Goal: Complete application form

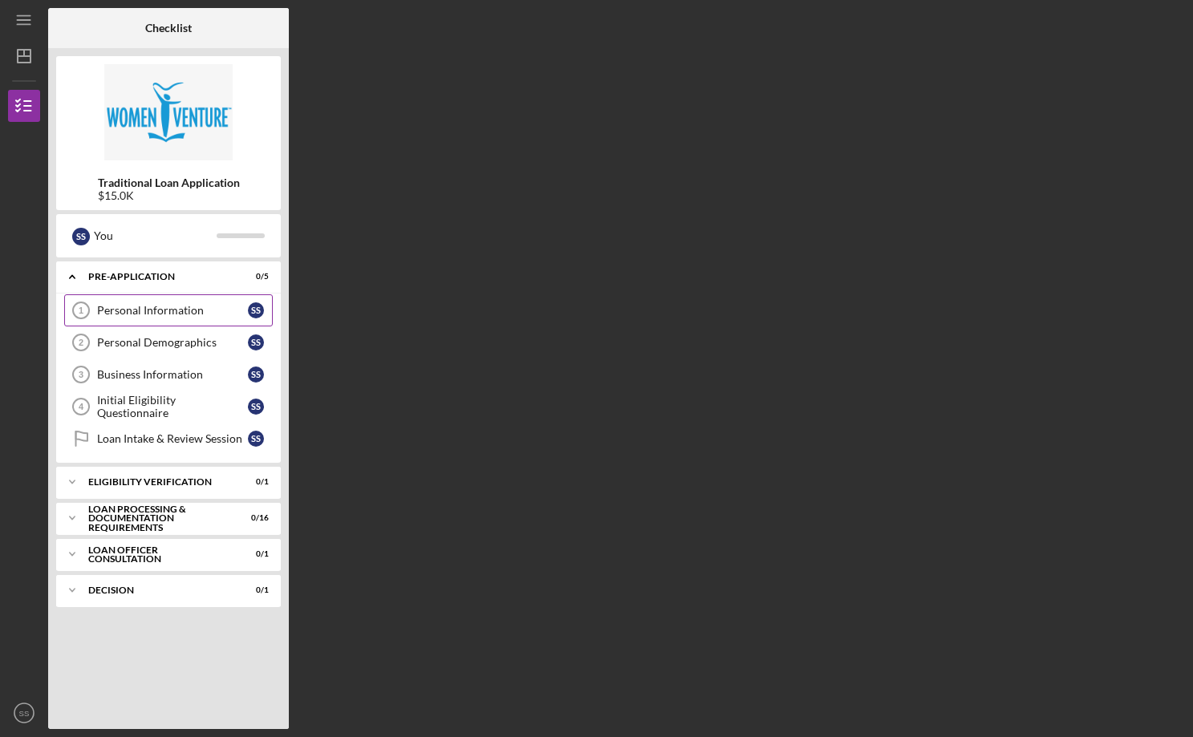
click at [179, 312] on div "Personal Information" at bounding box center [172, 310] width 151 height 13
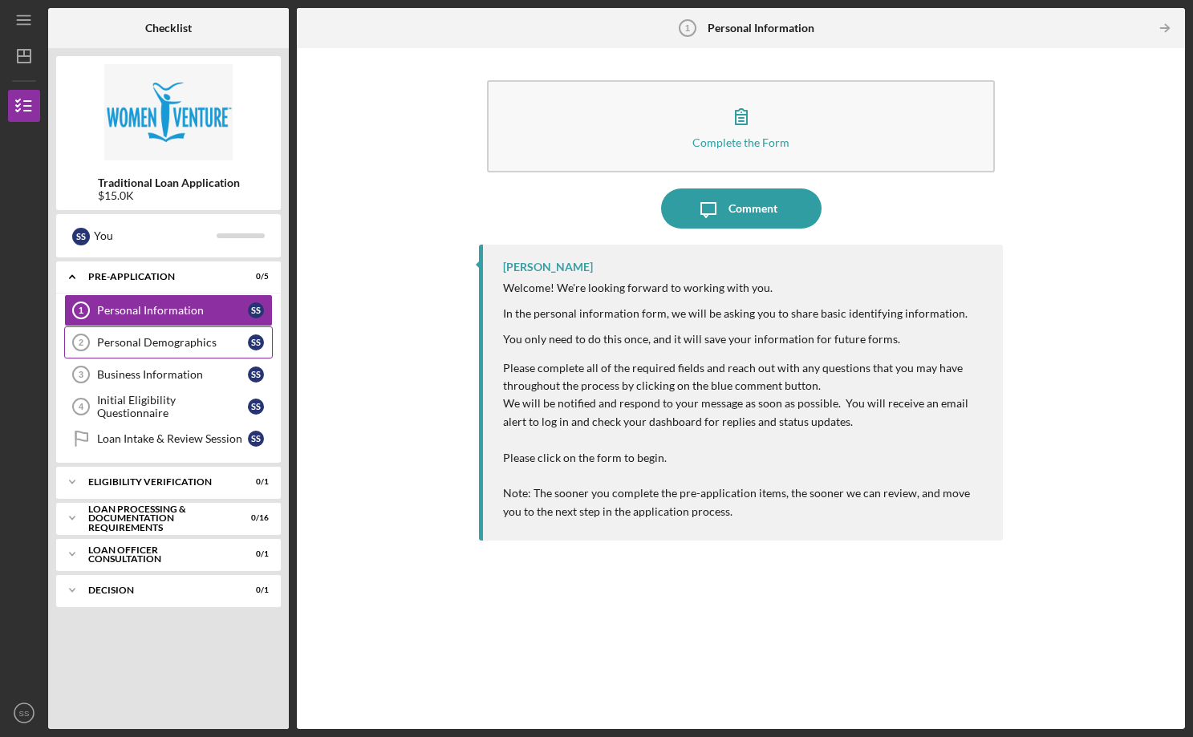
click at [136, 350] on link "Personal Demographics 2 Personal Demographics S S" at bounding box center [168, 343] width 209 height 32
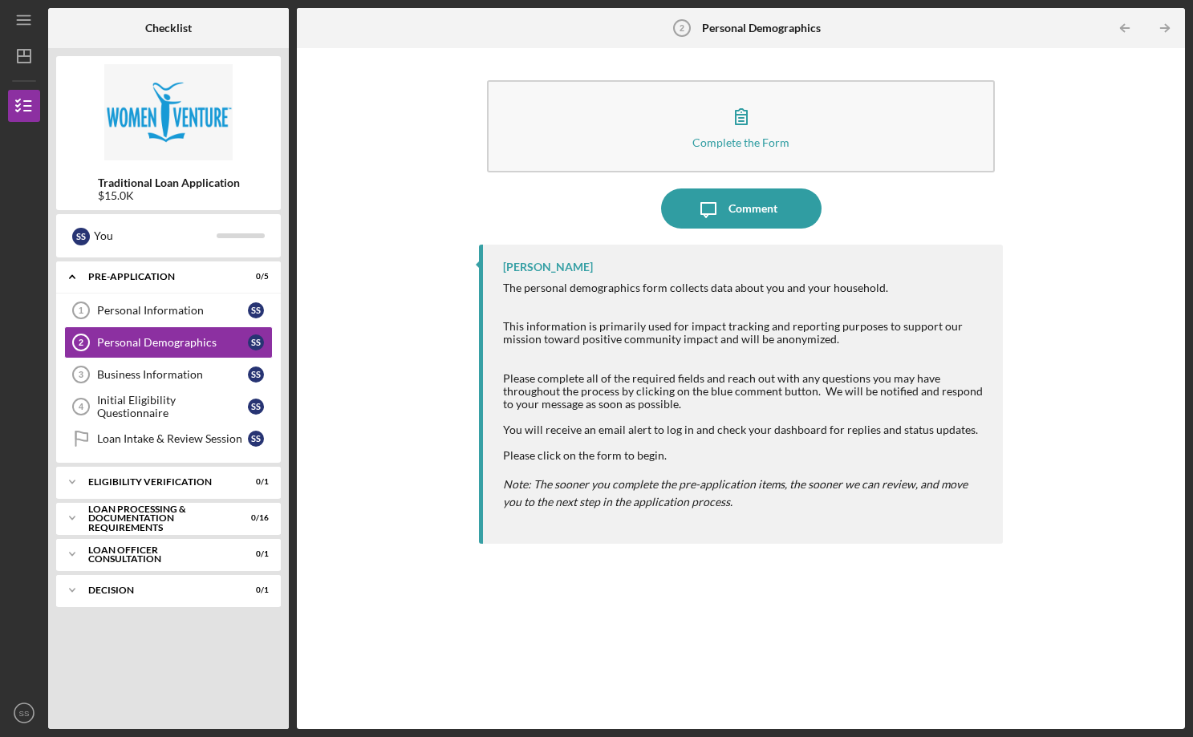
click at [166, 121] on img at bounding box center [168, 112] width 225 height 96
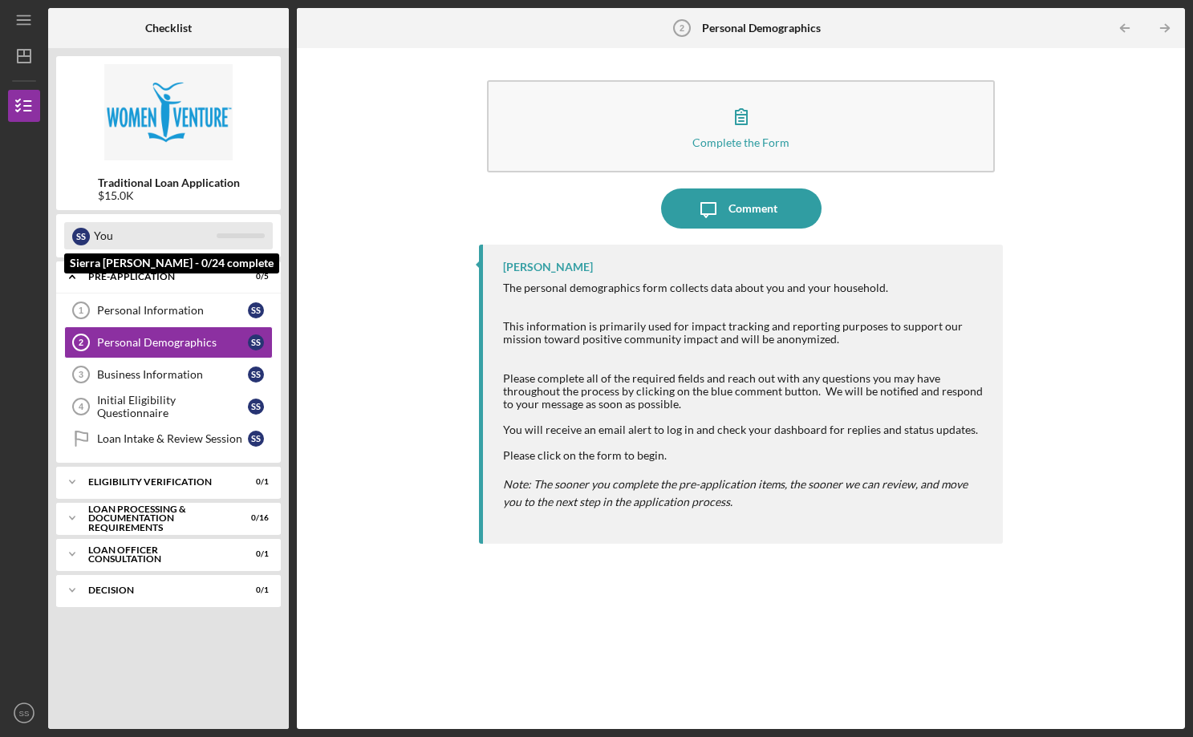
click at [124, 229] on div "You" at bounding box center [155, 235] width 123 height 27
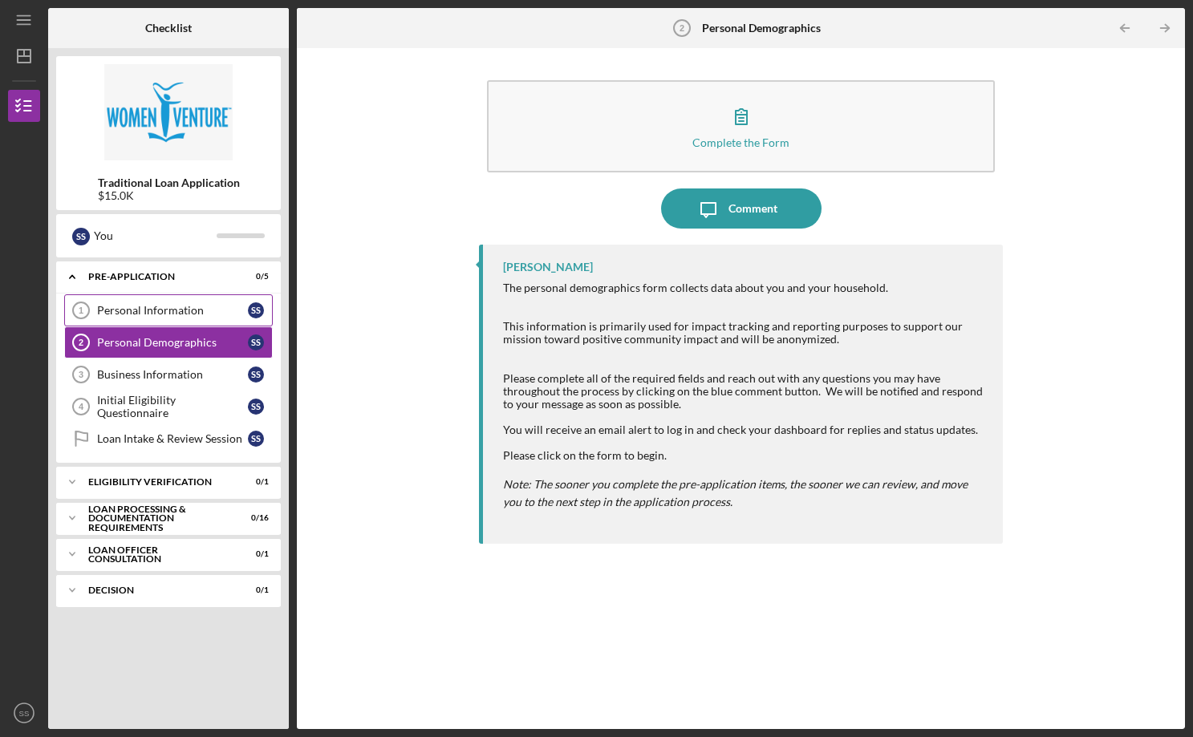
click at [160, 300] on link "Personal Information 1 Personal Information S S" at bounding box center [168, 310] width 209 height 32
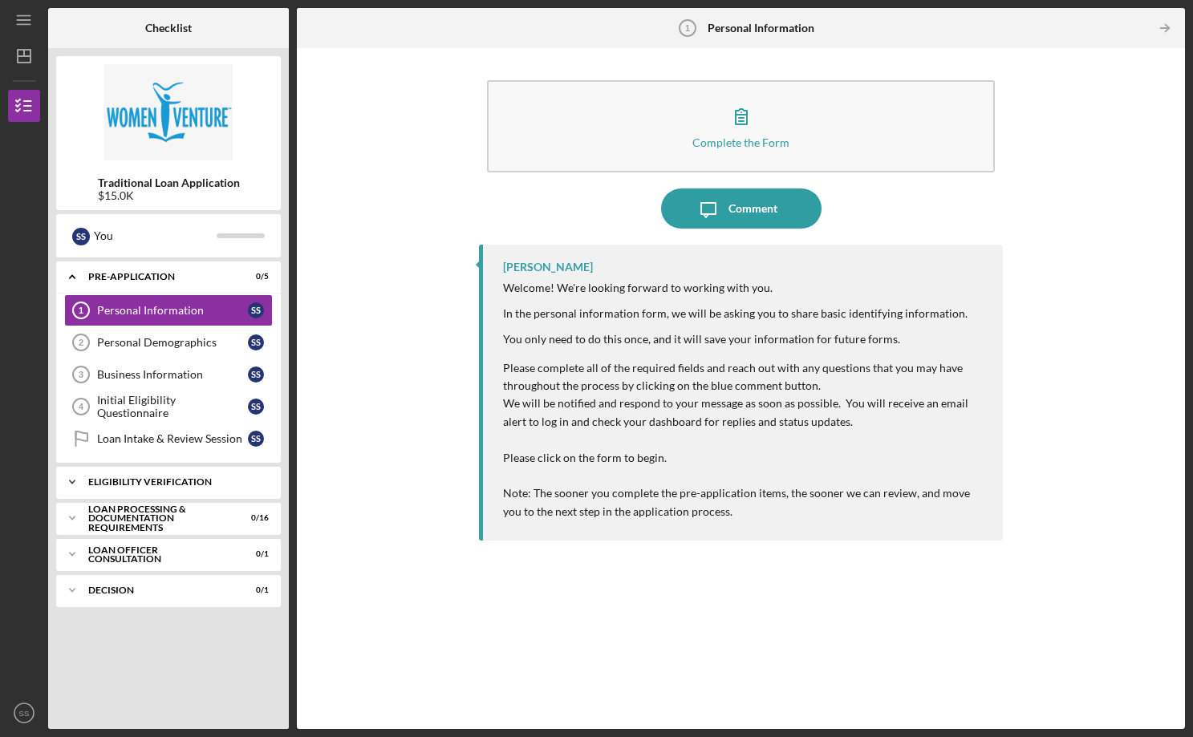
click at [182, 484] on div "Eligibility Verification" at bounding box center [174, 482] width 173 height 10
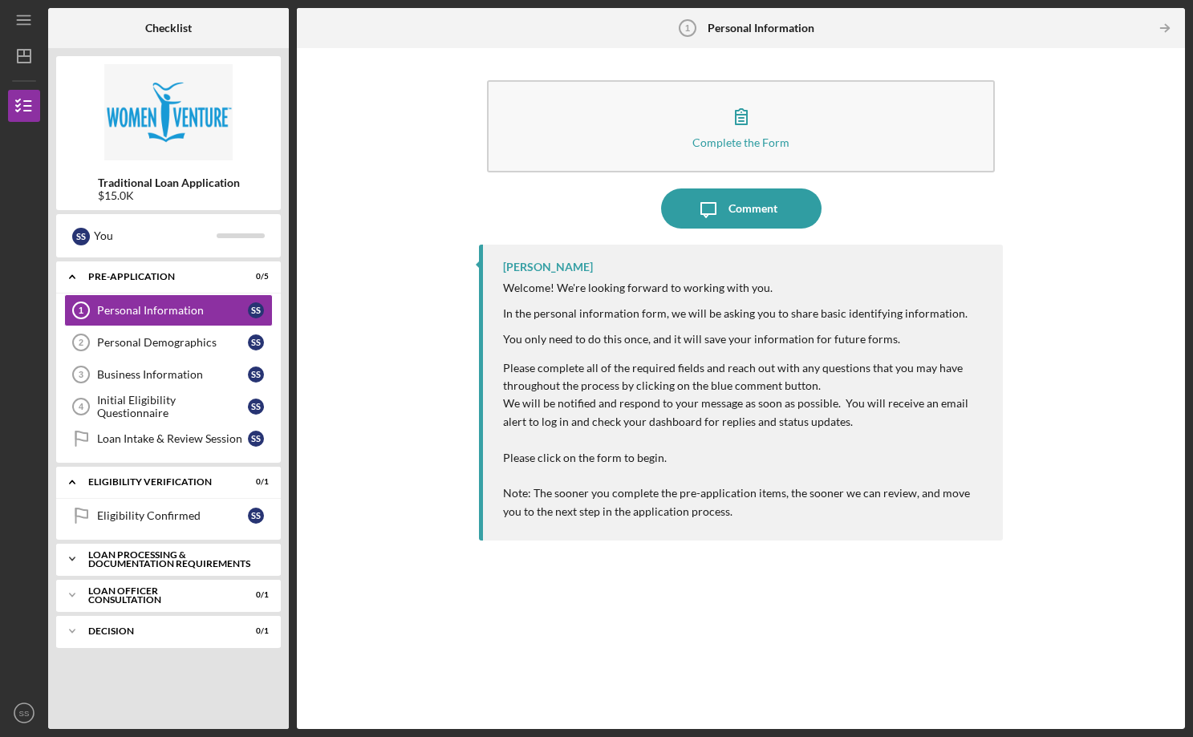
click at [181, 558] on div "Loan Processing & Documentation Requirements" at bounding box center [174, 559] width 173 height 18
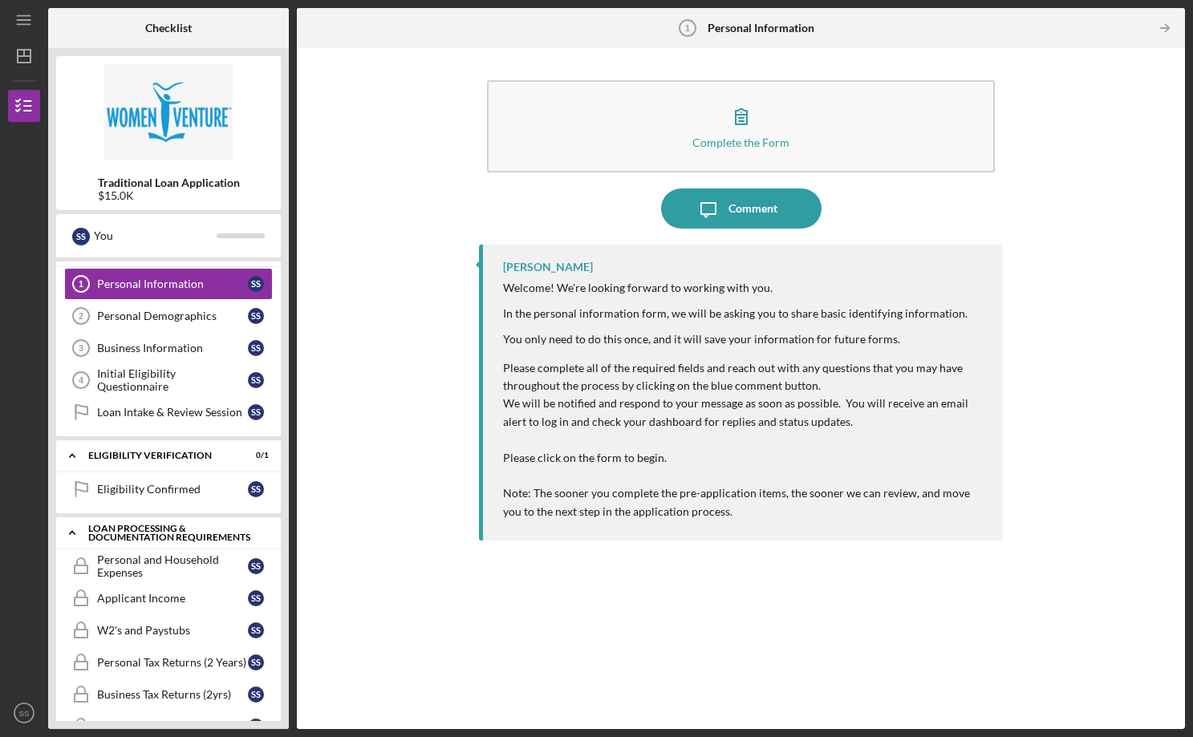
scroll to position [77, 0]
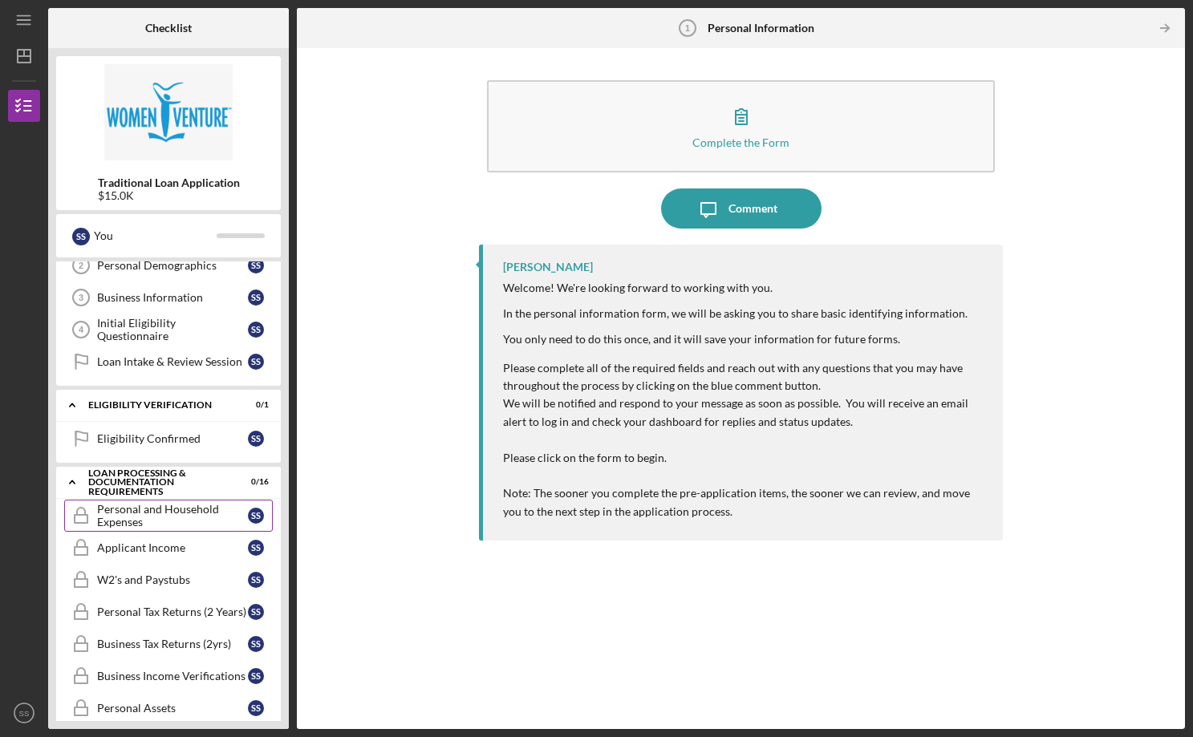
click at [180, 514] on div "Personal and Household Expenses" at bounding box center [172, 516] width 151 height 26
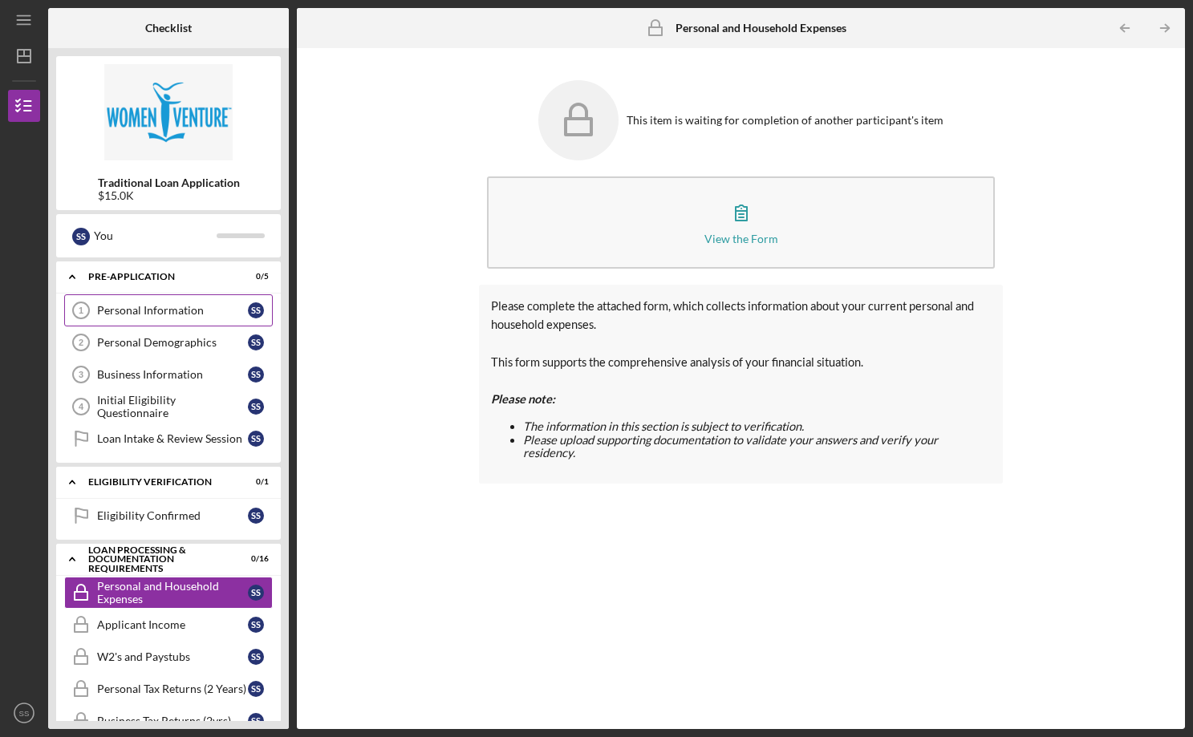
click at [134, 315] on div "Personal Information" at bounding box center [172, 310] width 151 height 13
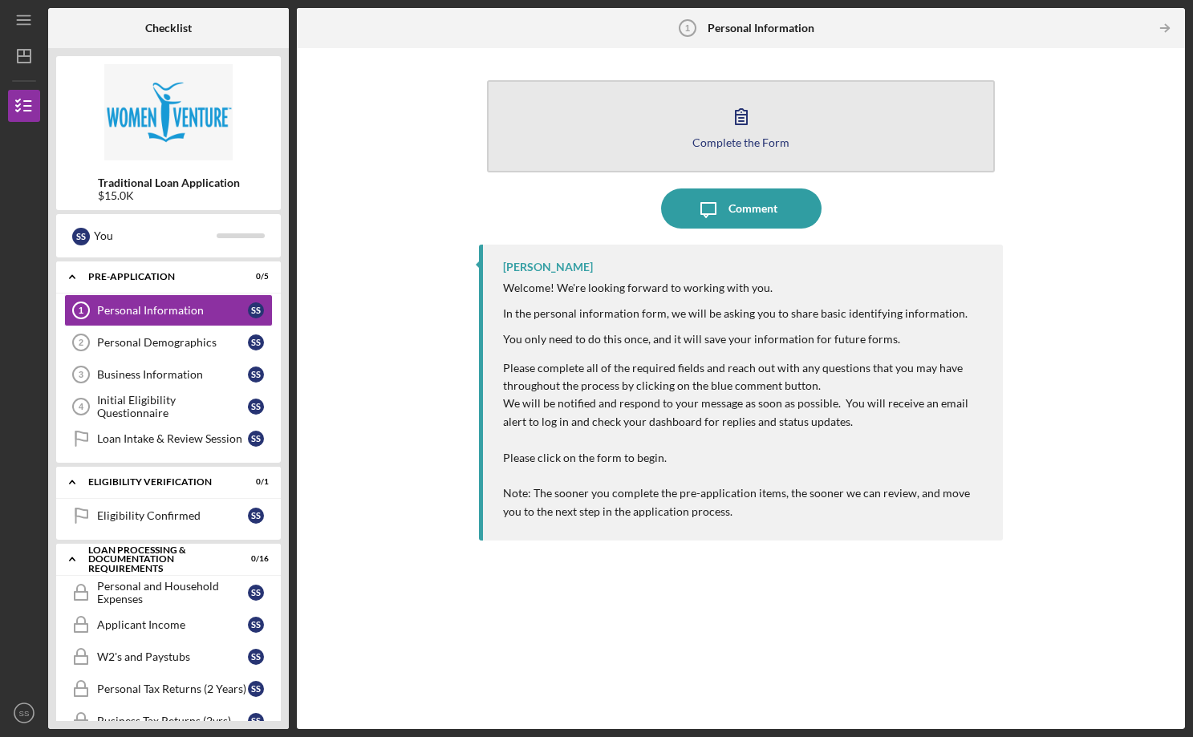
click at [734, 120] on icon "button" at bounding box center [741, 116] width 40 height 40
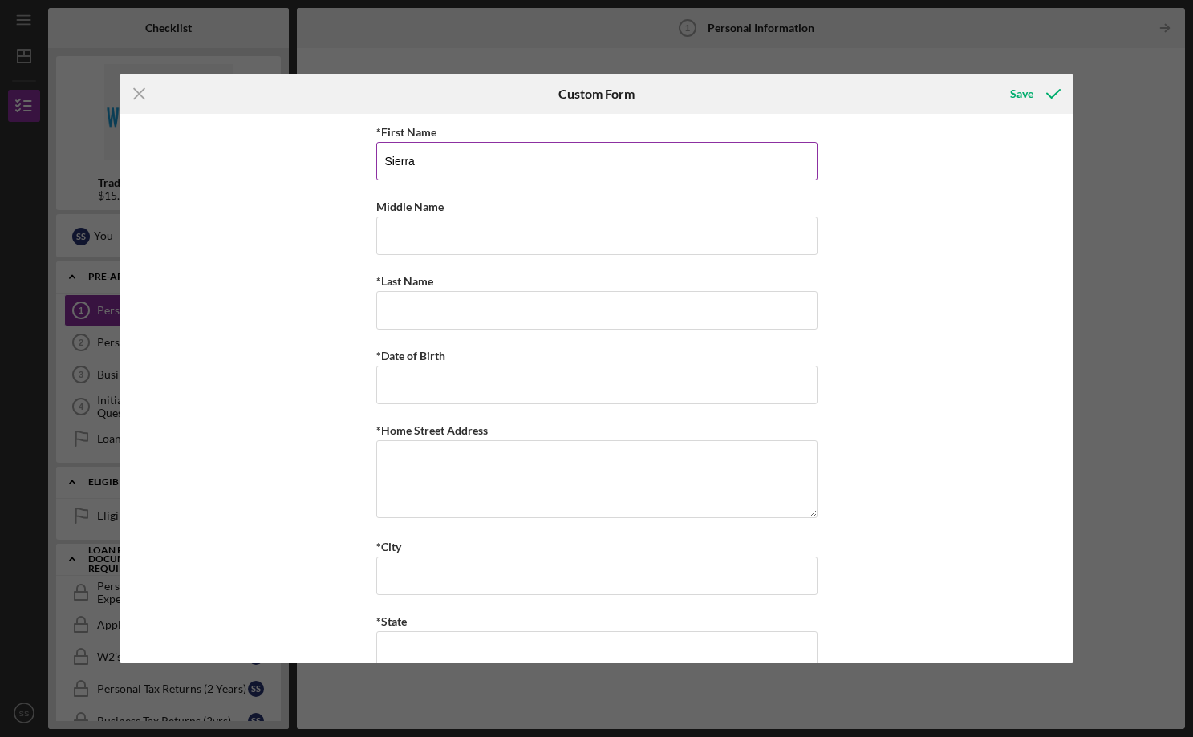
type input "Sierra"
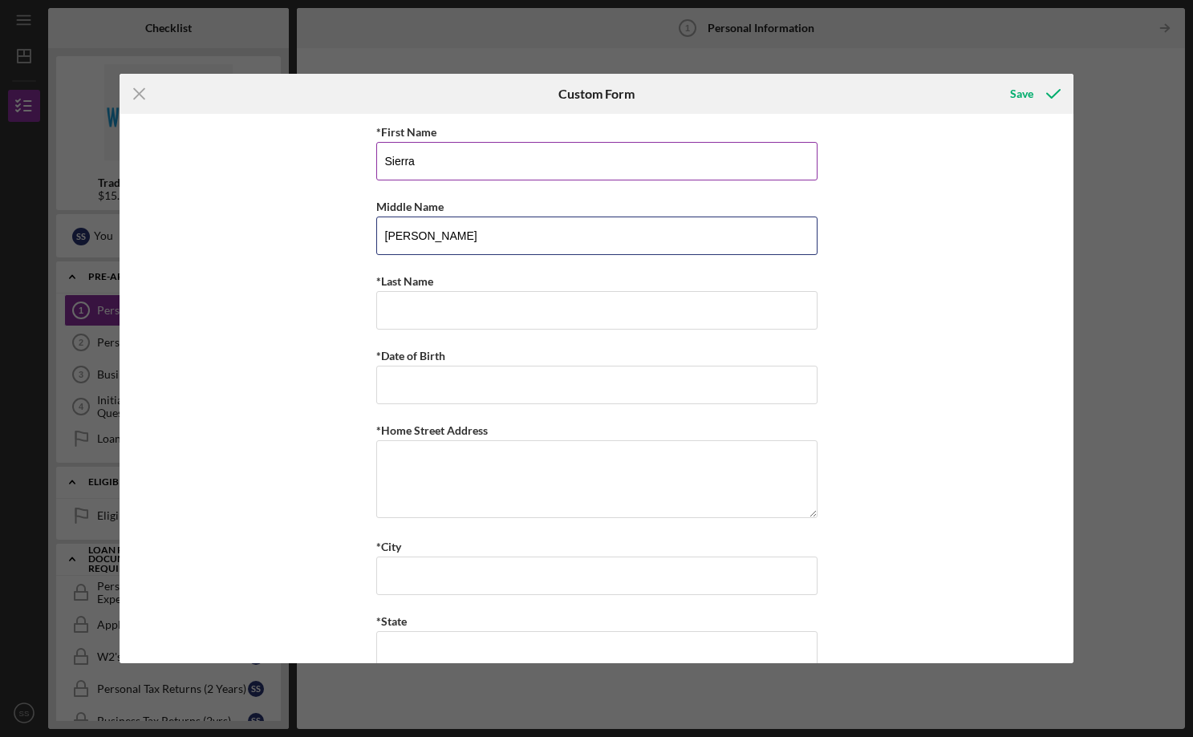
type input "[PERSON_NAME]"
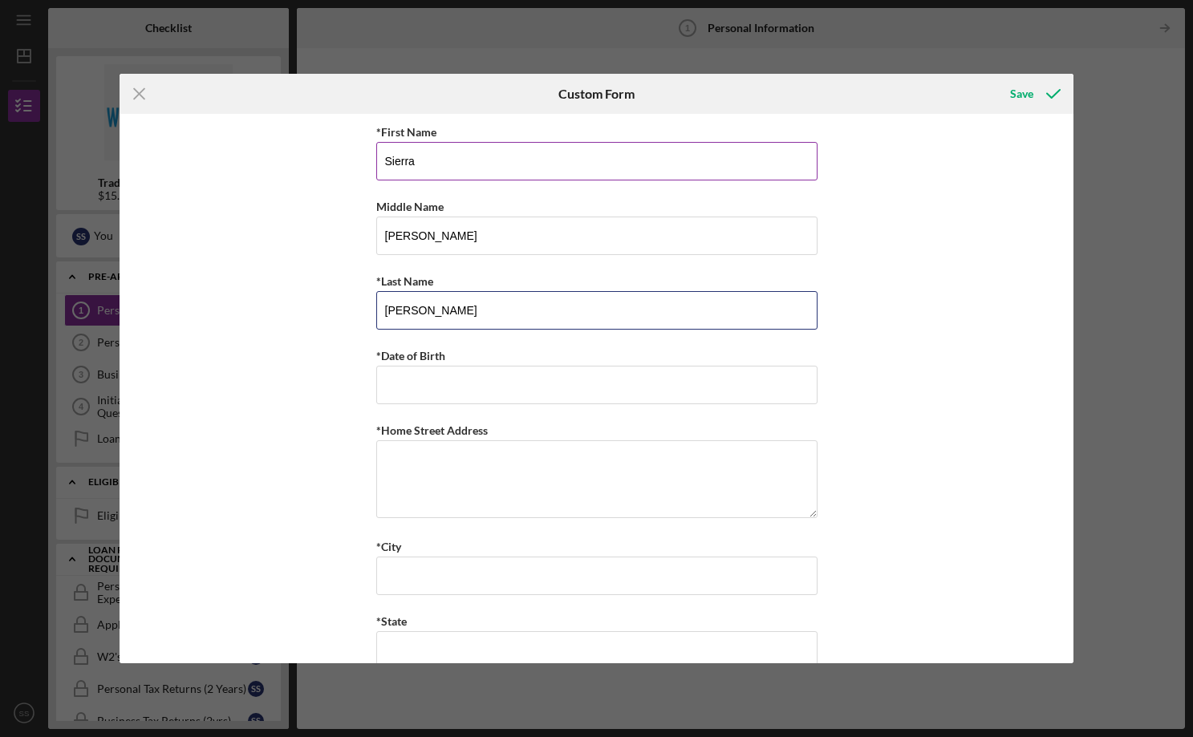
type input "[PERSON_NAME]"
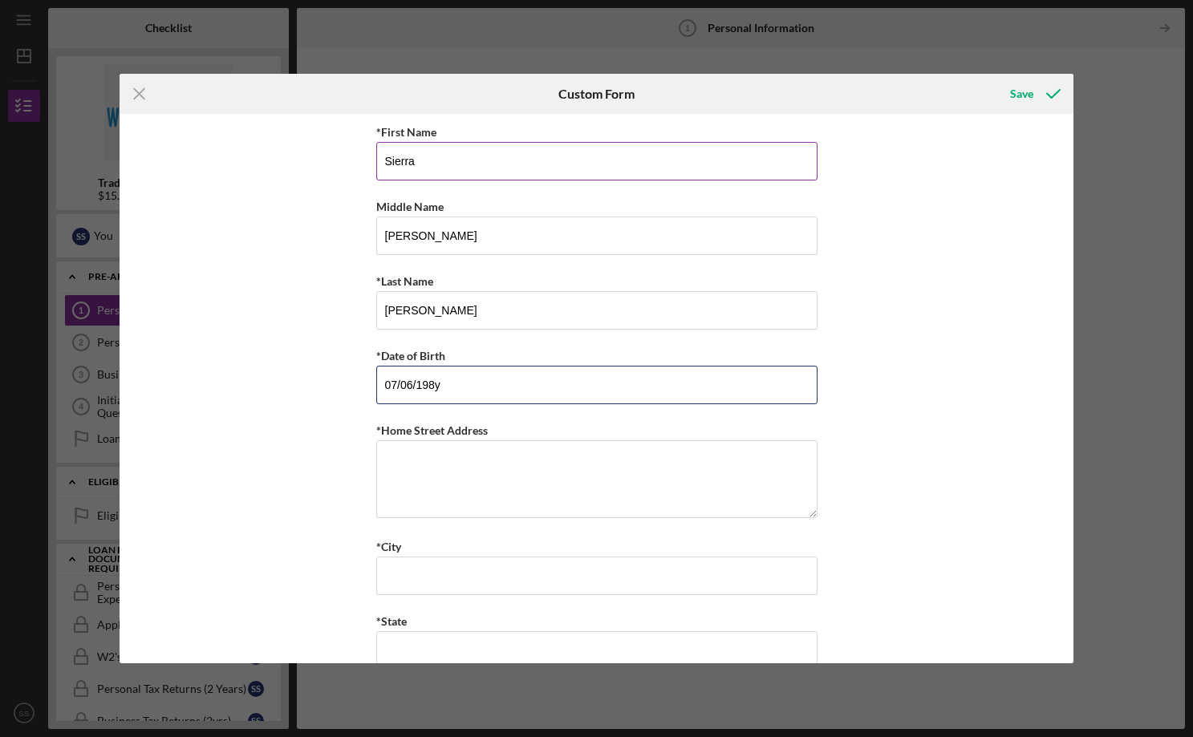
type input "[DATE]"
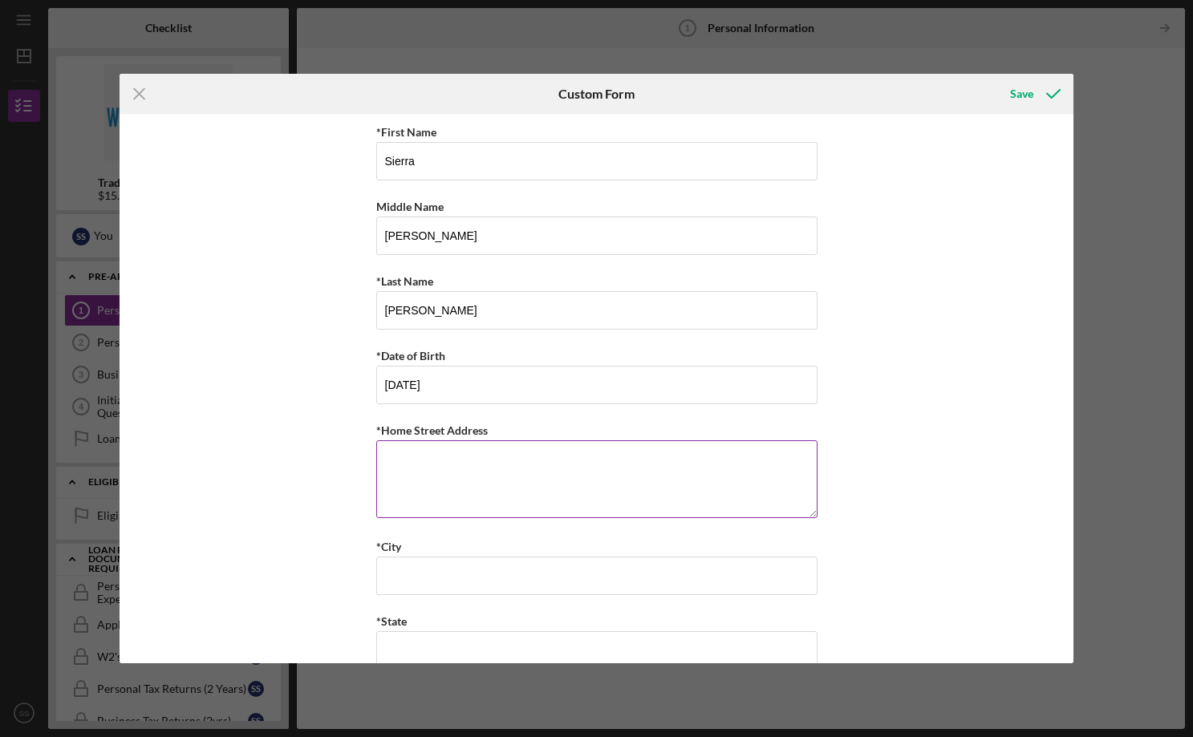
click at [558, 476] on textarea "*Home Street Address" at bounding box center [596, 479] width 441 height 77
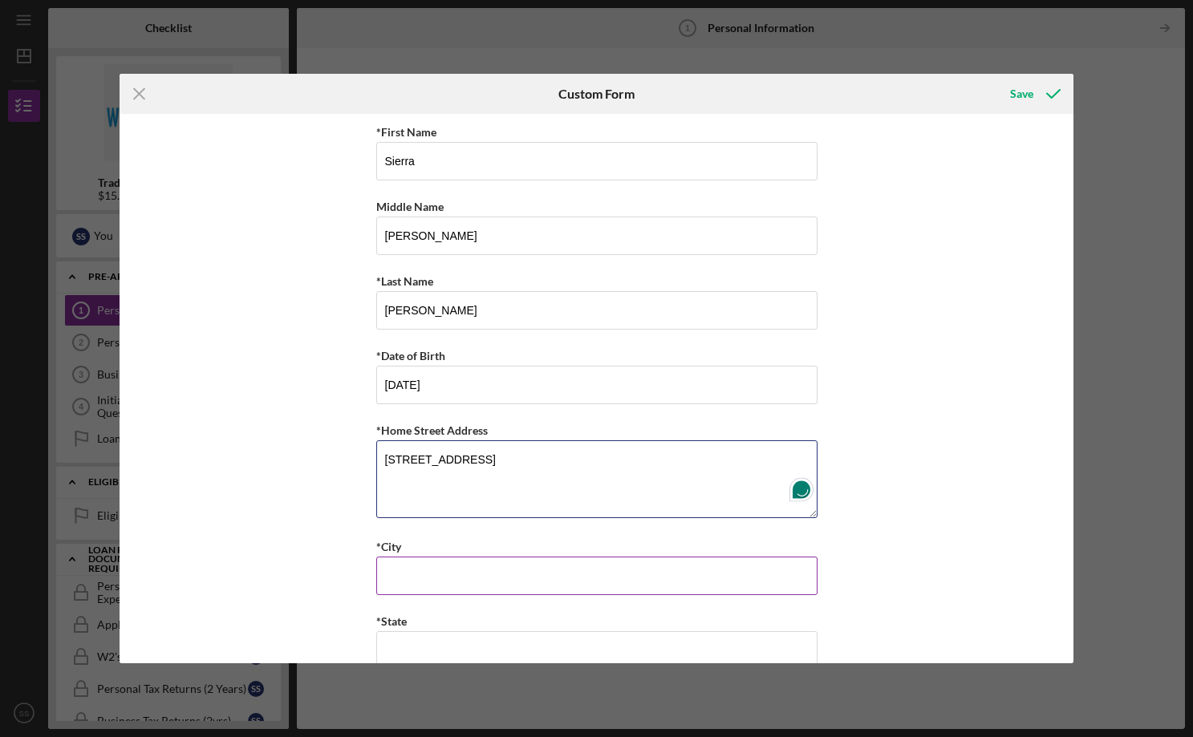
type textarea "[STREET_ADDRESS]"
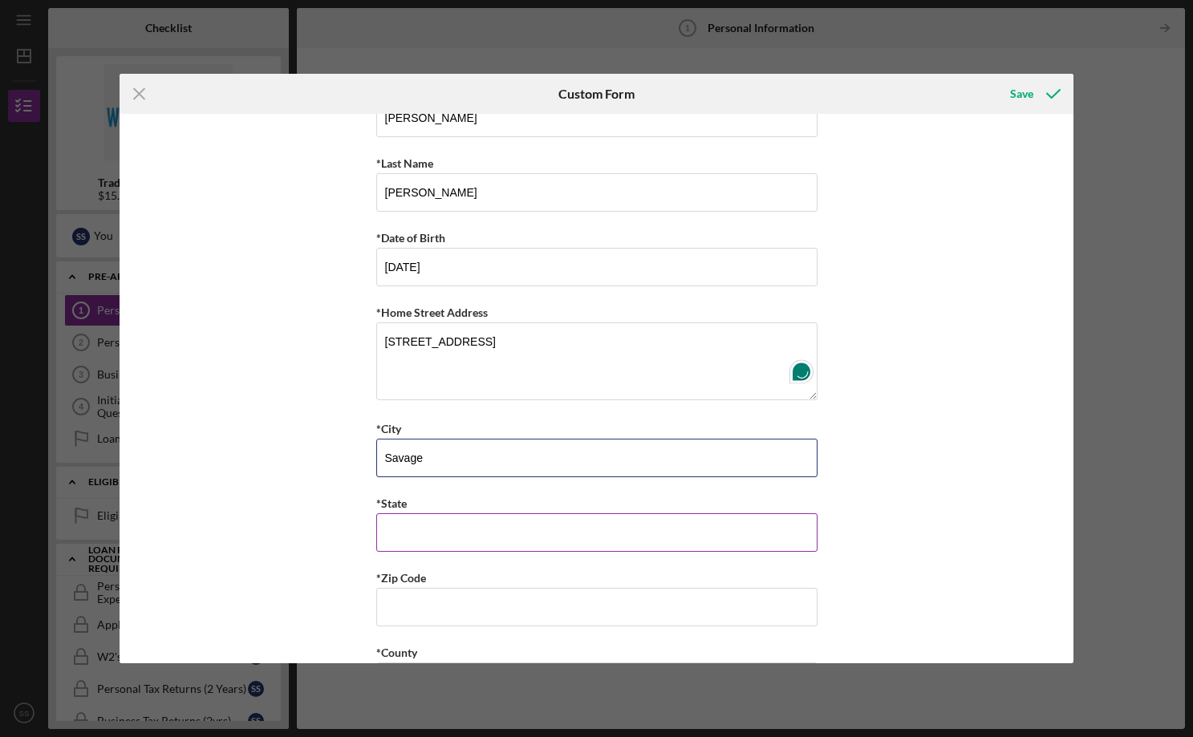
scroll to position [203, 0]
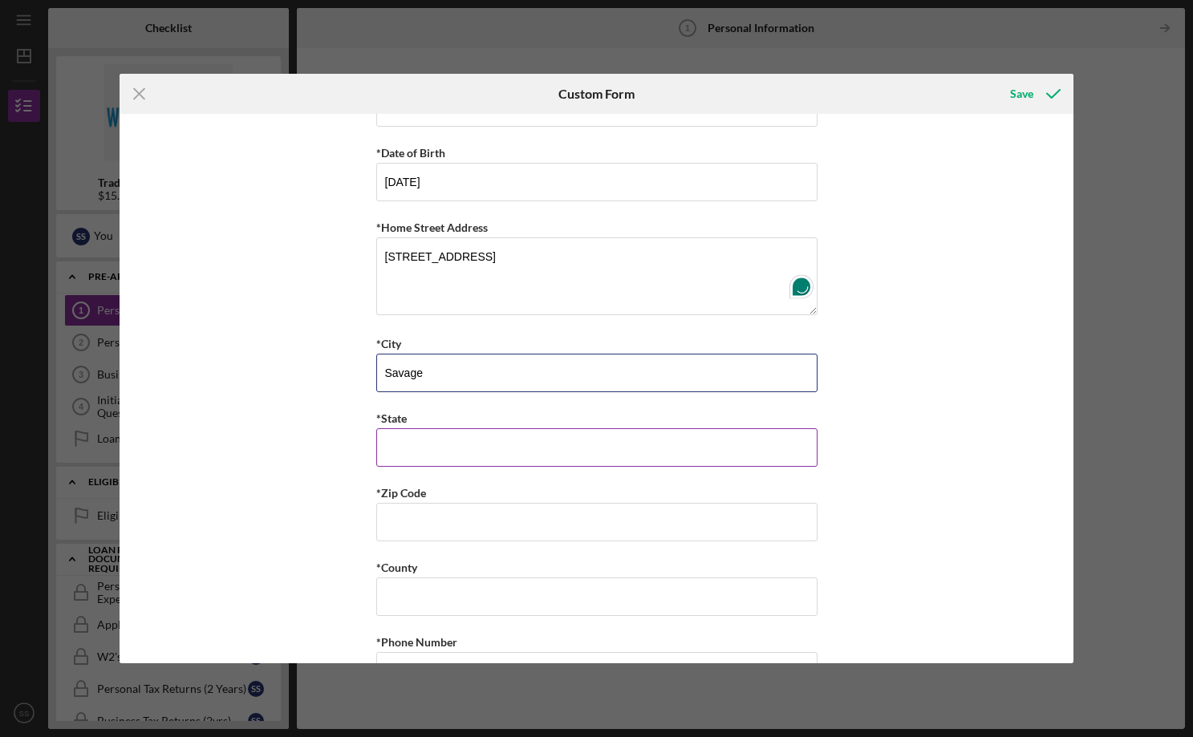
type input "Savage"
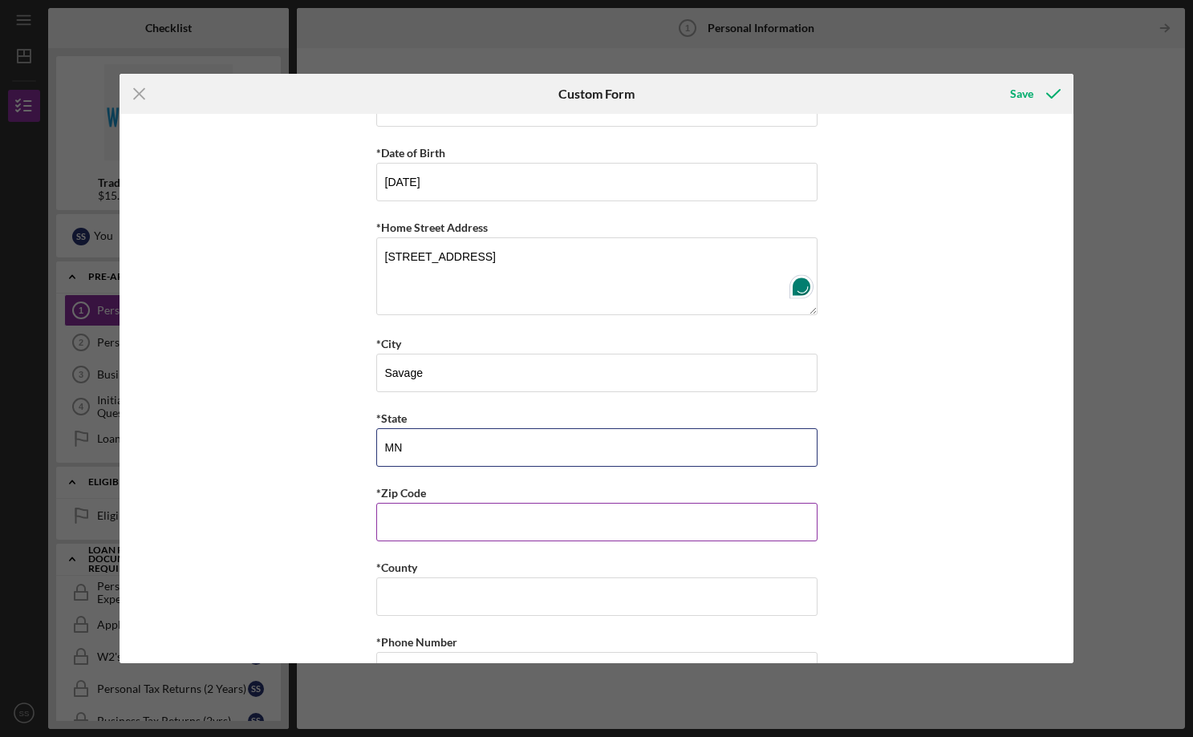
type input "MN"
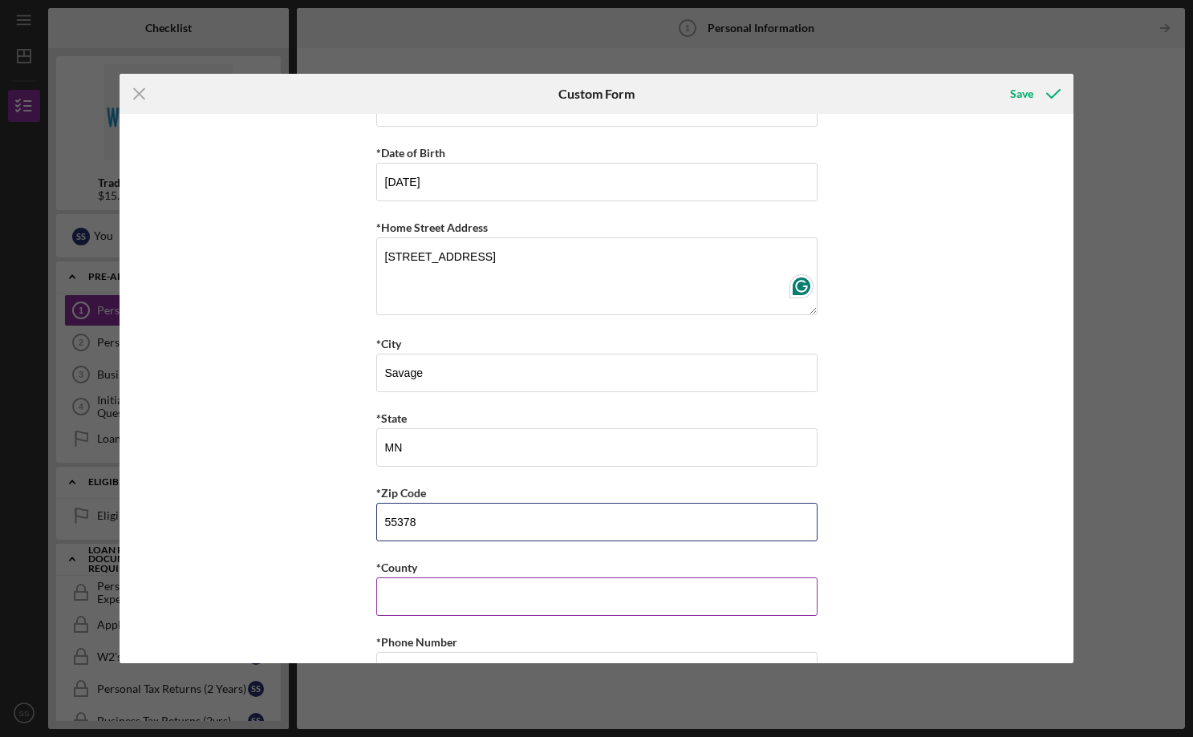
scroll to position [221, 0]
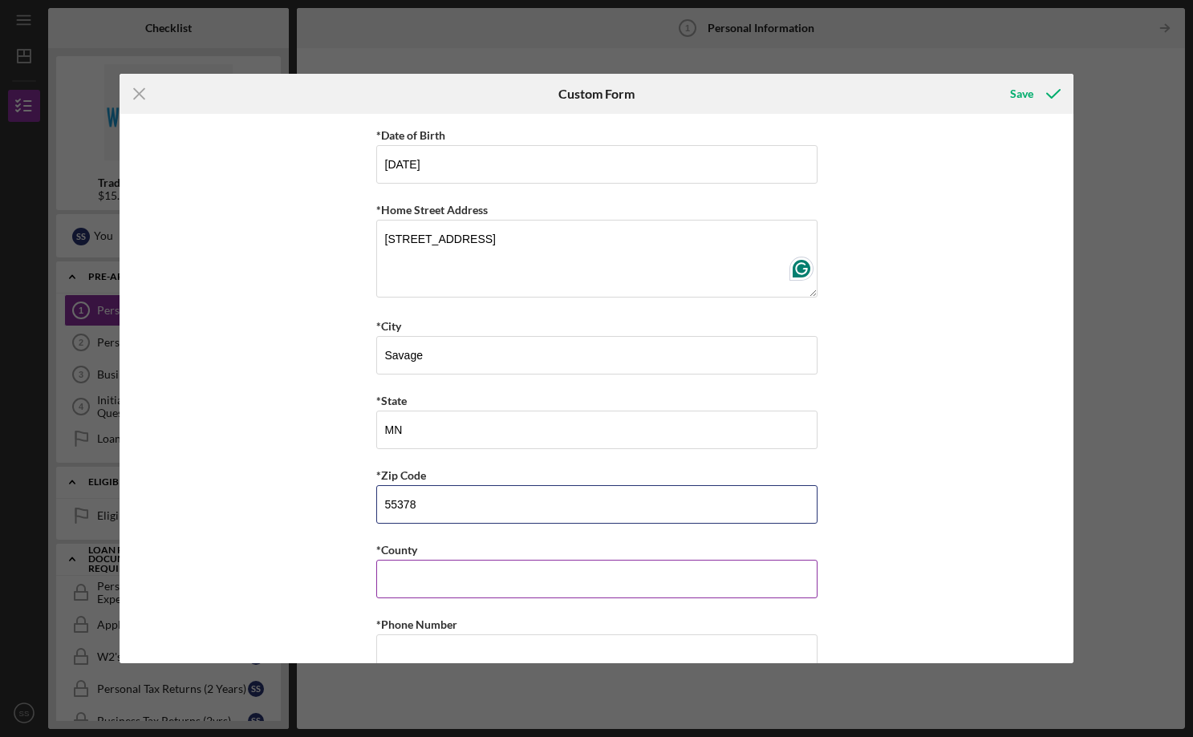
type input "55378"
click at [535, 567] on input "*County" at bounding box center [596, 579] width 441 height 39
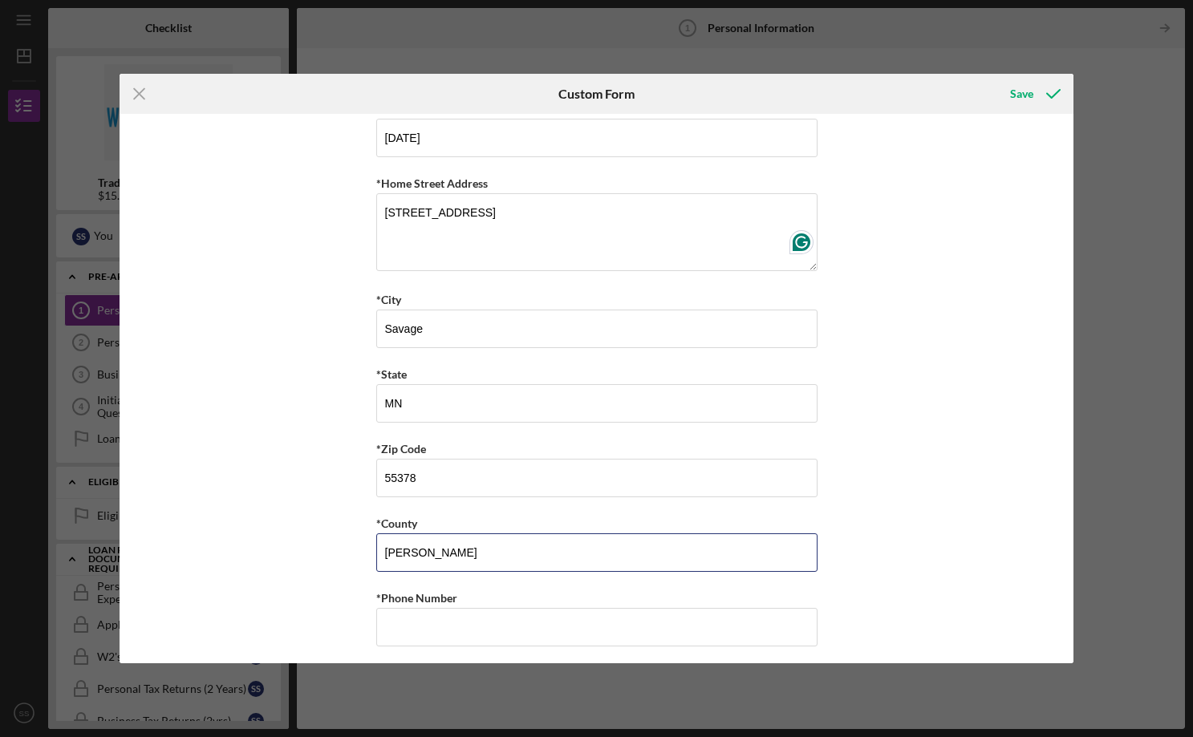
scroll to position [309, 0]
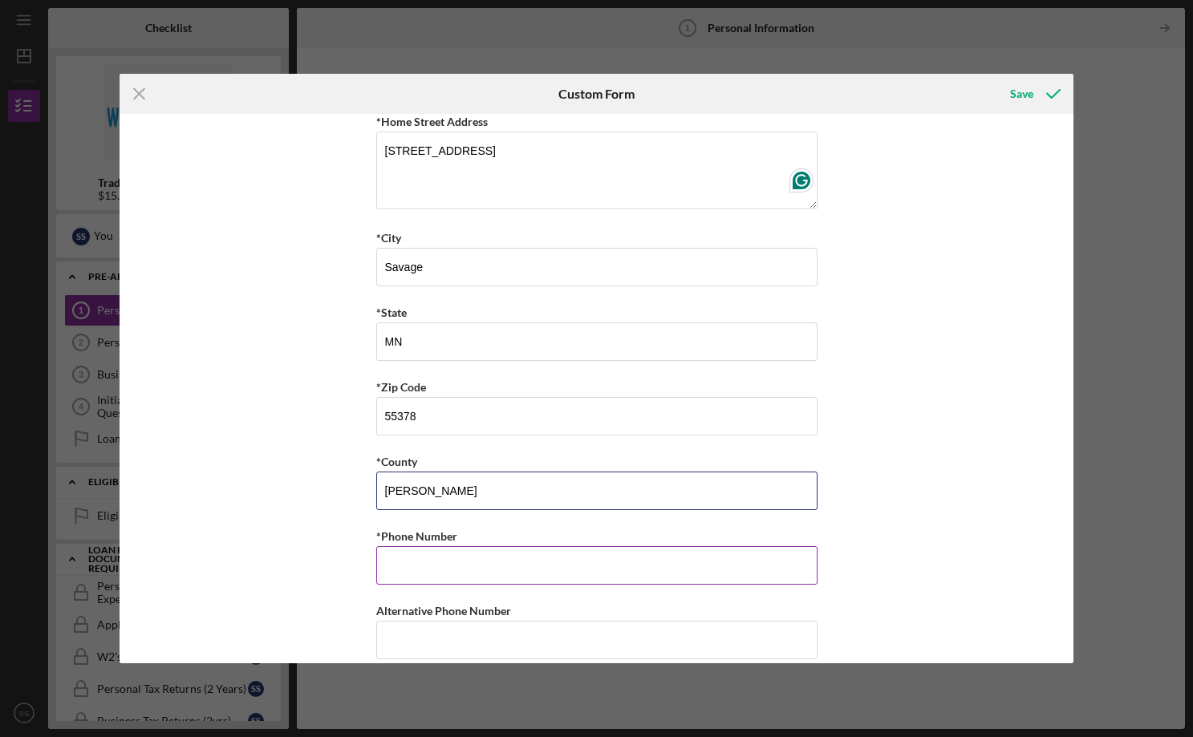
type input "[PERSON_NAME]"
type input "[PHONE_NUMBER]"
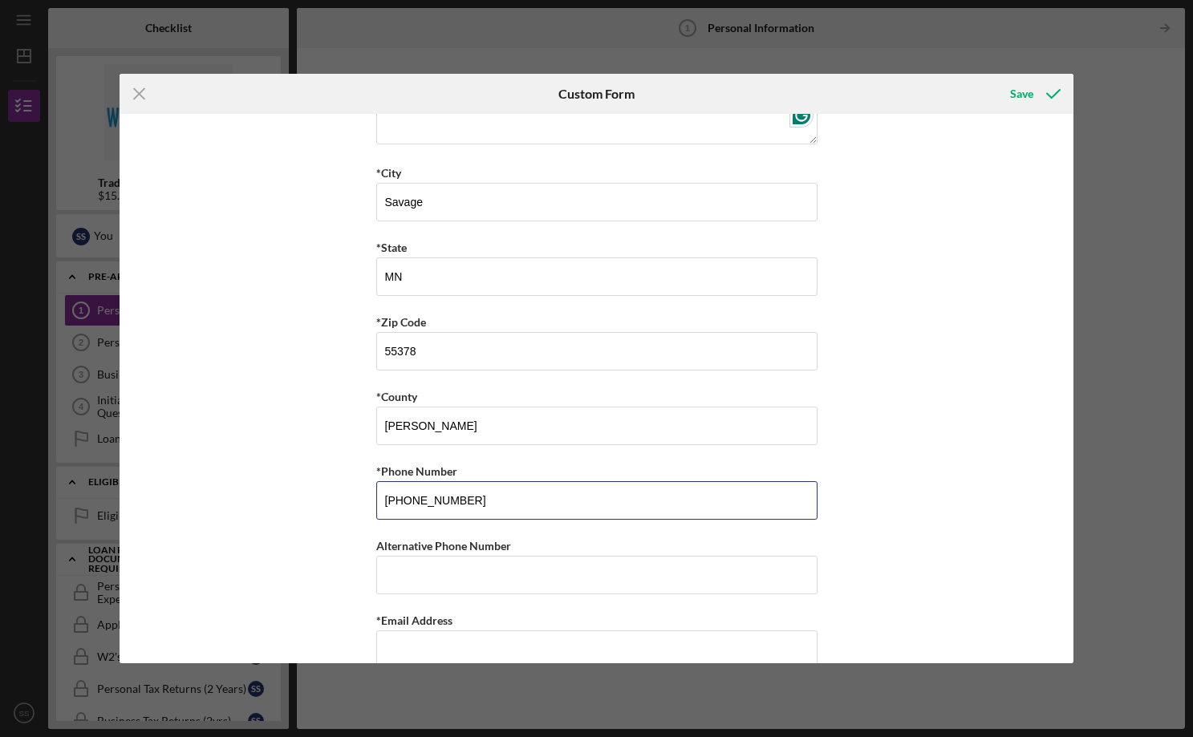
scroll to position [403, 0]
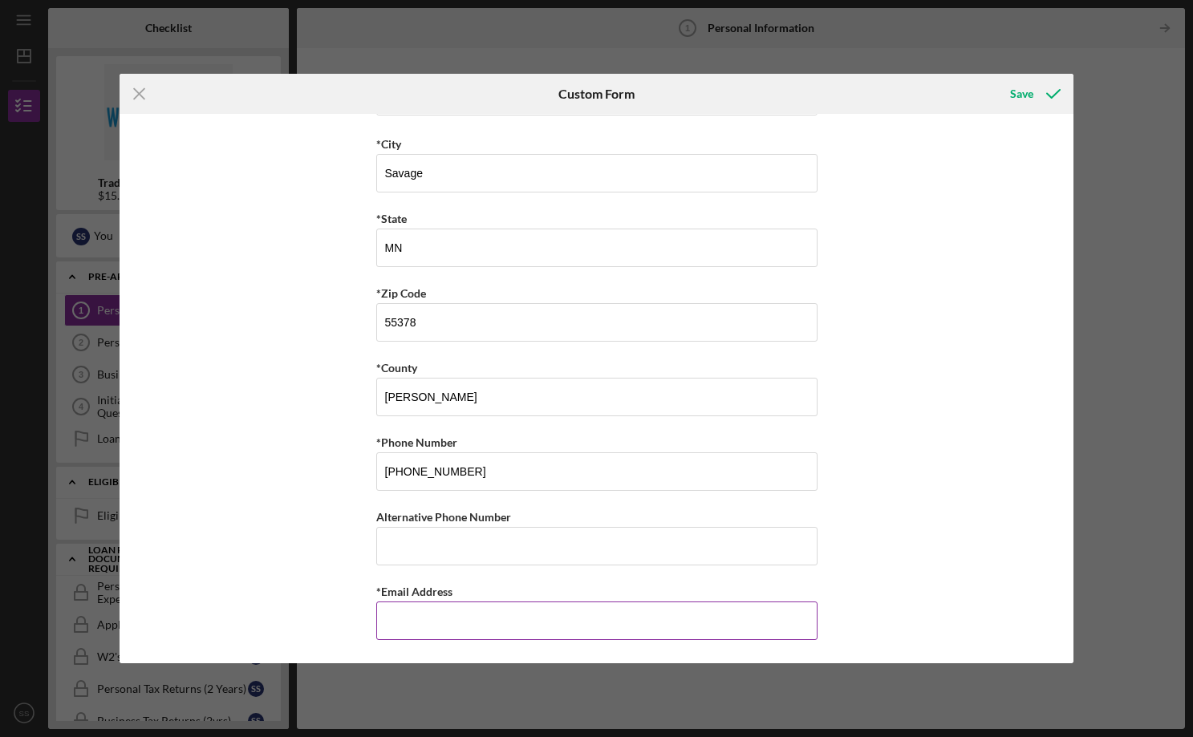
drag, startPoint x: 435, startPoint y: 621, endPoint x: 437, endPoint y: 612, distance: 9.1
type input "[EMAIL_ADDRESS][DOMAIN_NAME]"
click at [1018, 94] on div "Save" at bounding box center [1021, 94] width 23 height 32
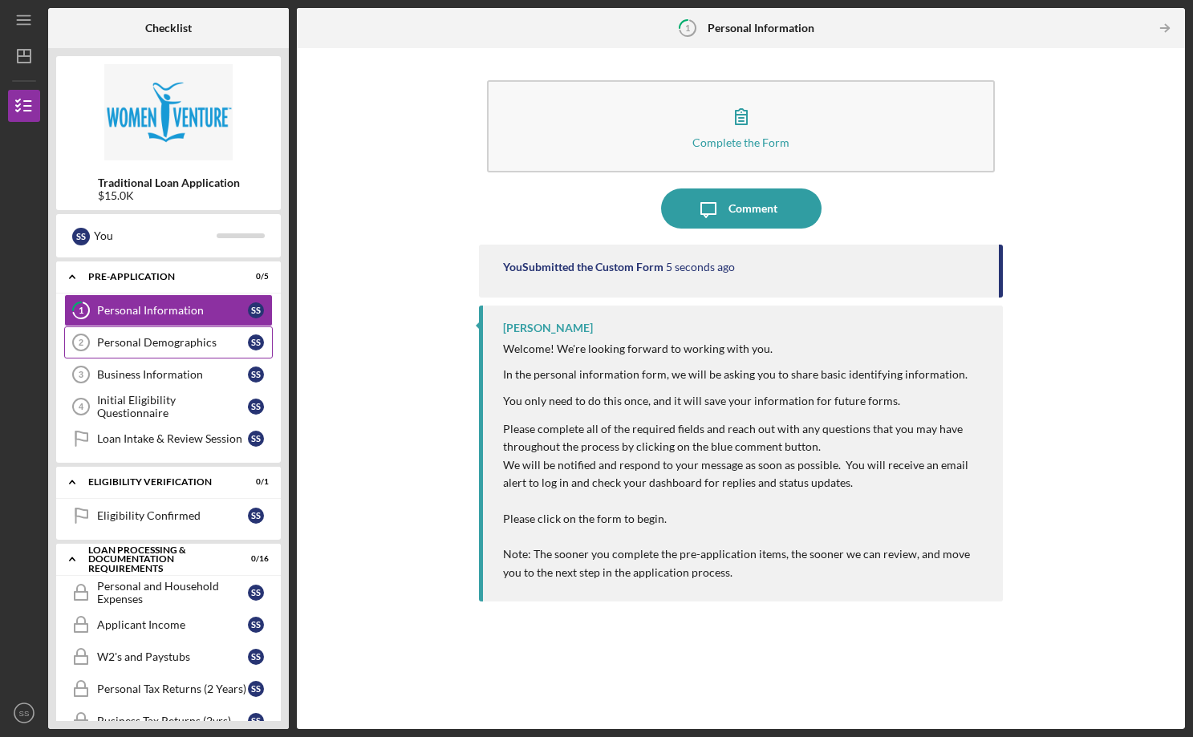
click at [148, 341] on div "Personal Demographics" at bounding box center [172, 342] width 151 height 13
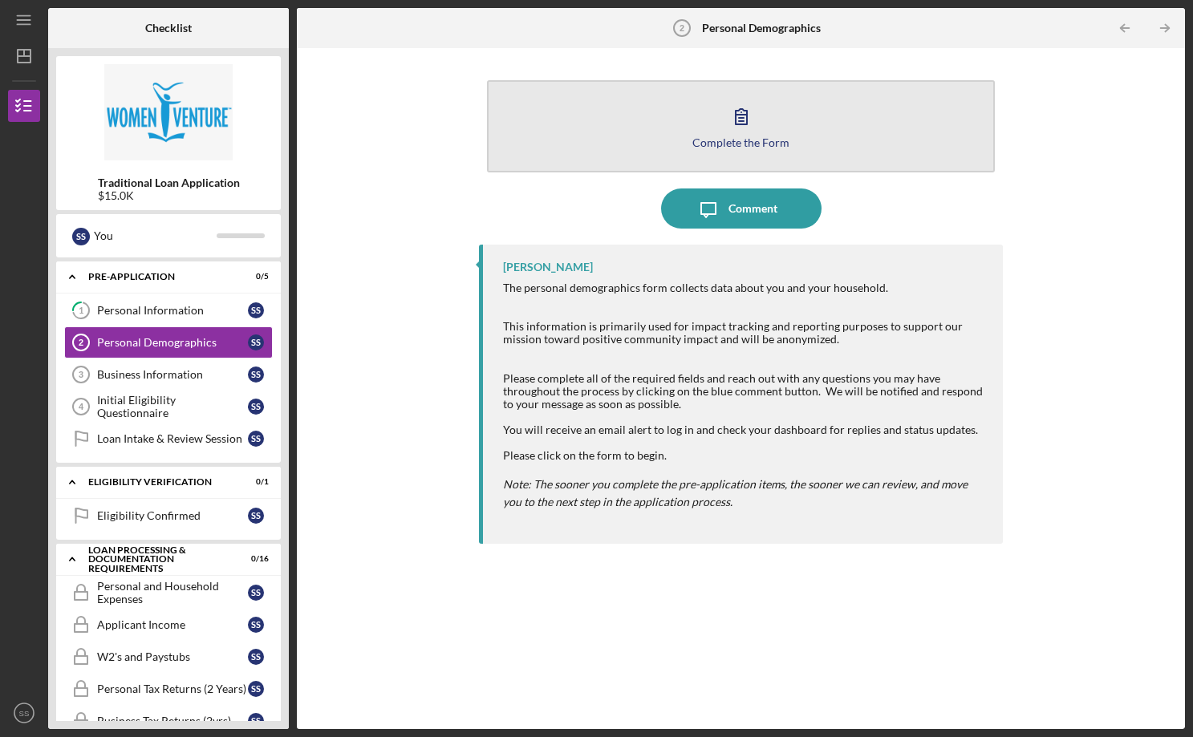
click at [754, 127] on icon "button" at bounding box center [741, 116] width 40 height 40
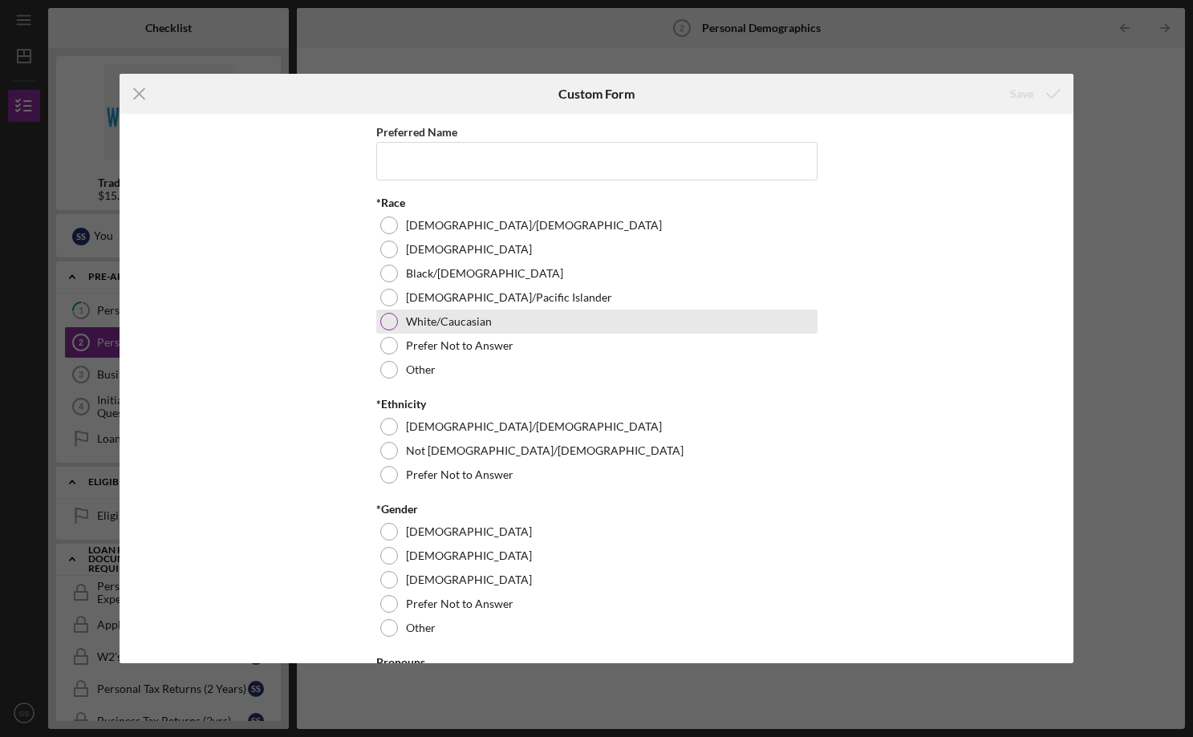
click at [433, 323] on label "White/Caucasian" at bounding box center [449, 321] width 86 height 13
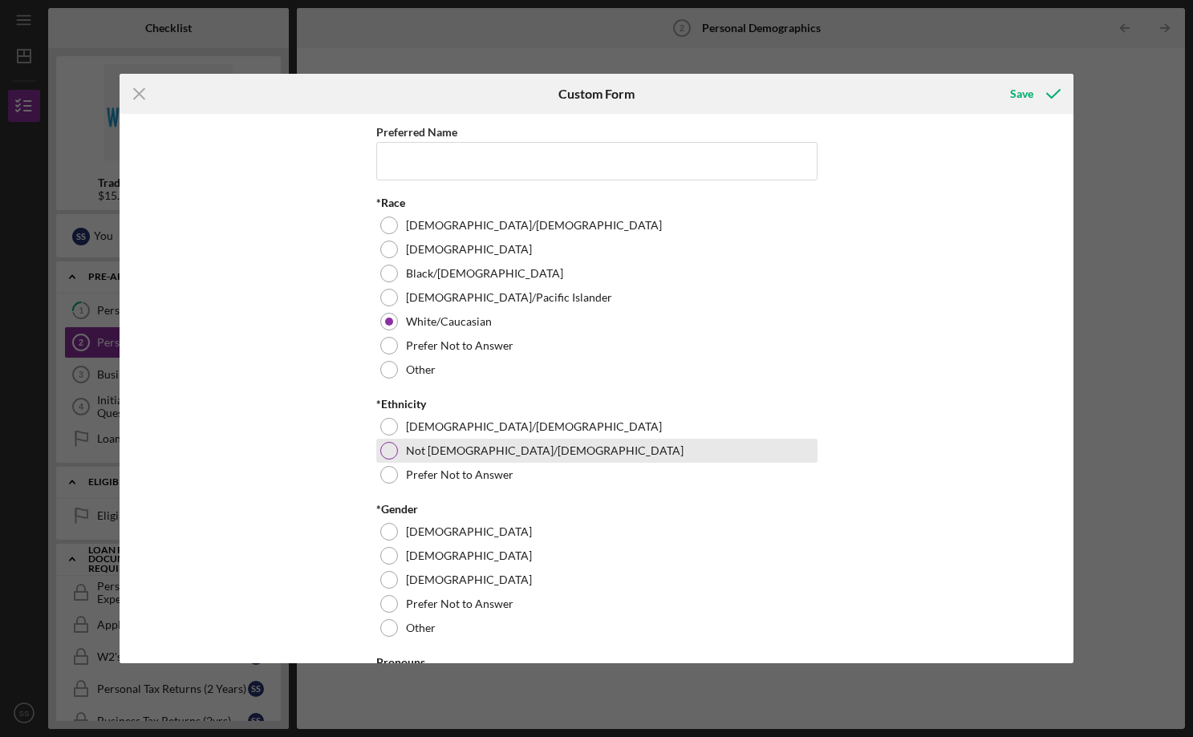
click at [443, 457] on div "Not [DEMOGRAPHIC_DATA]/[DEMOGRAPHIC_DATA]" at bounding box center [596, 451] width 441 height 24
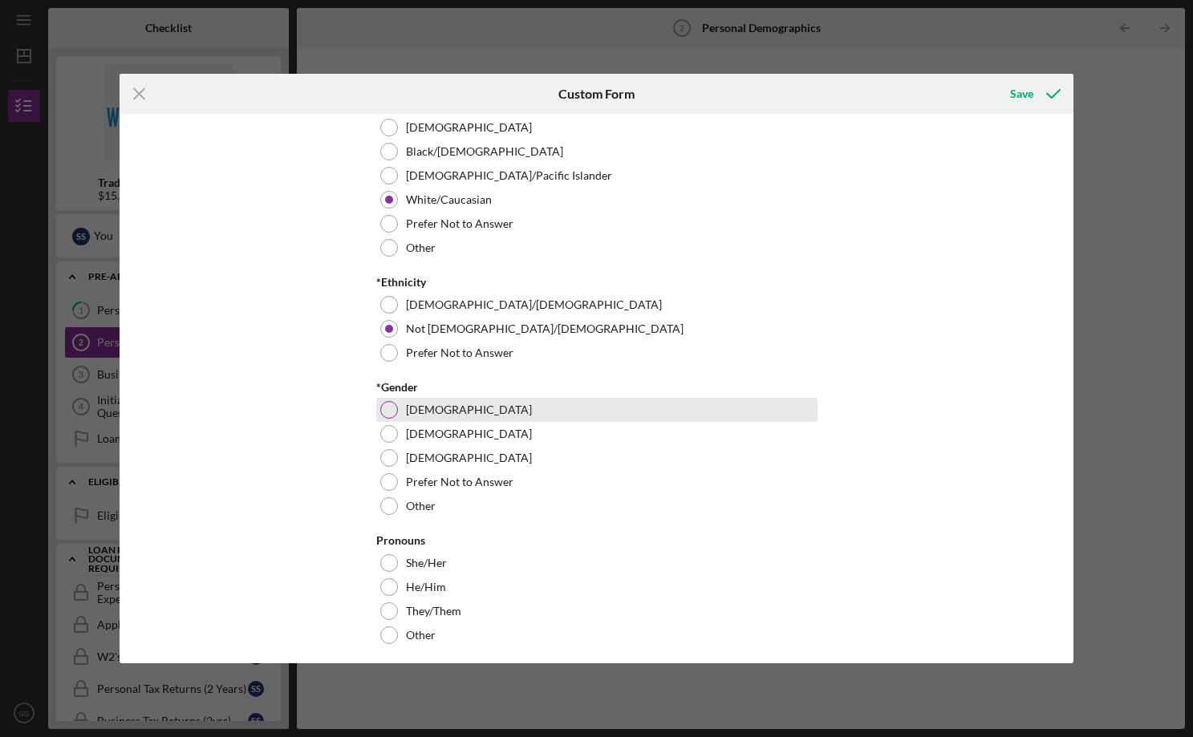
scroll to position [125, 0]
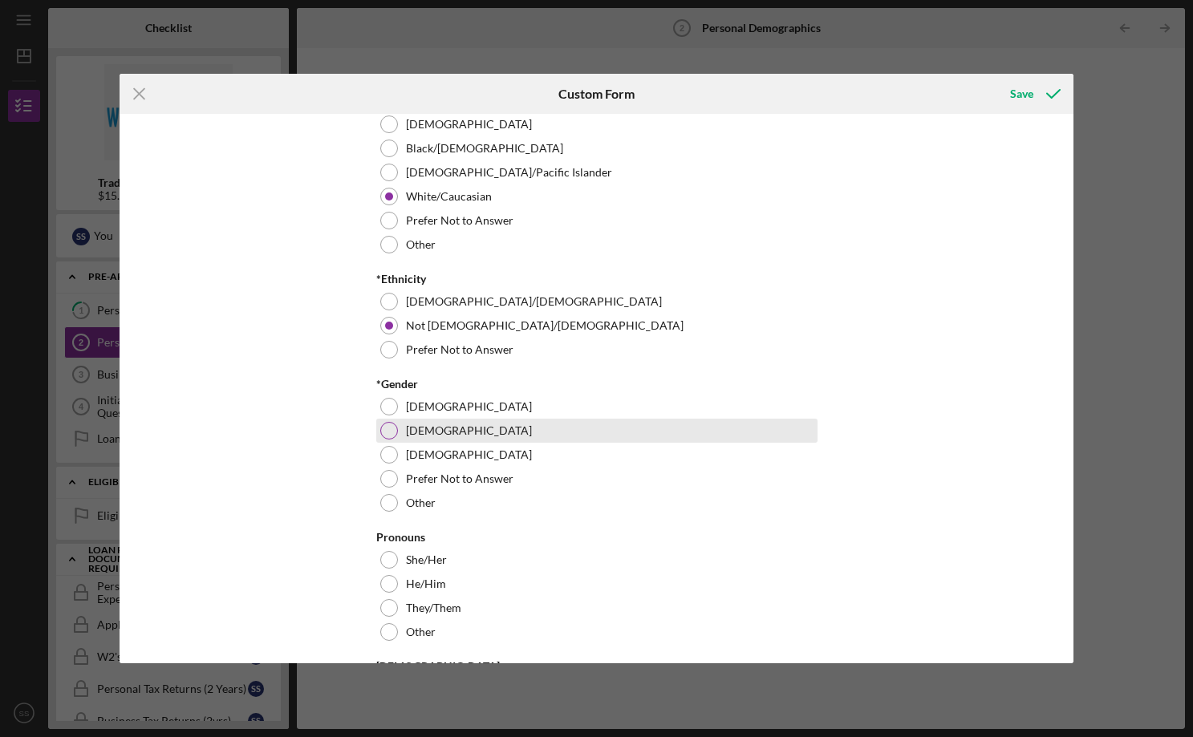
click at [417, 435] on label "[DEMOGRAPHIC_DATA]" at bounding box center [469, 430] width 126 height 13
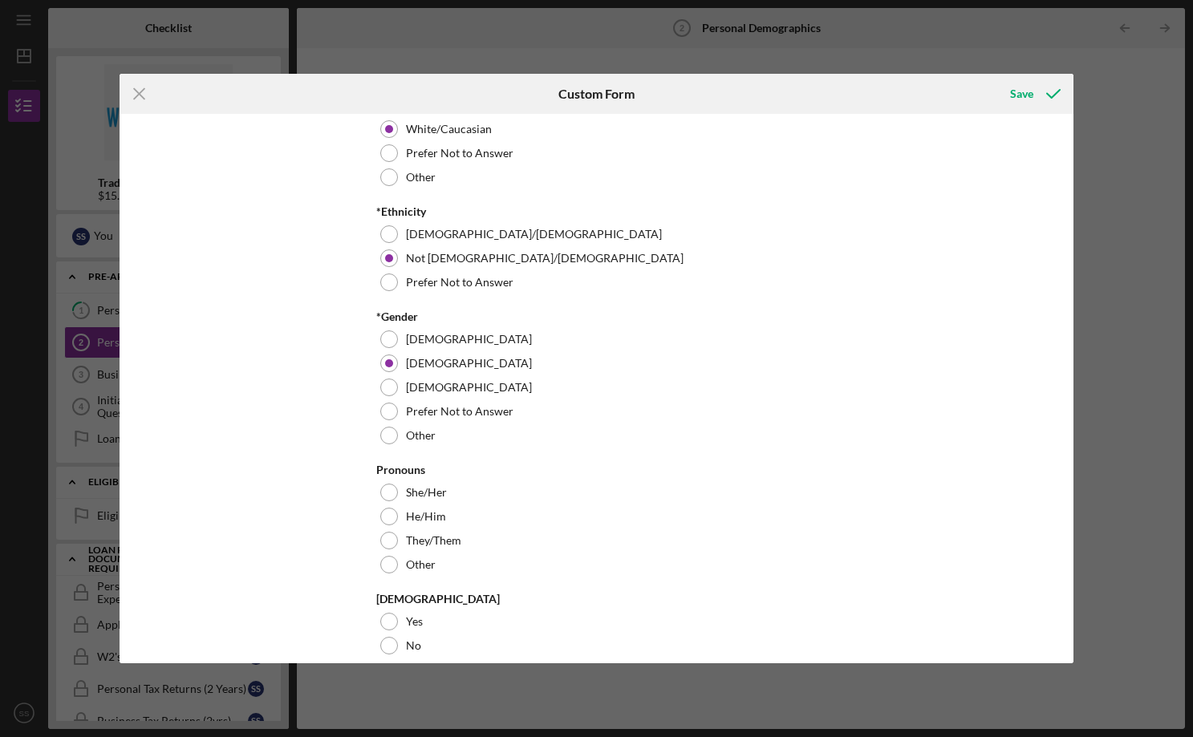
scroll to position [244, 0]
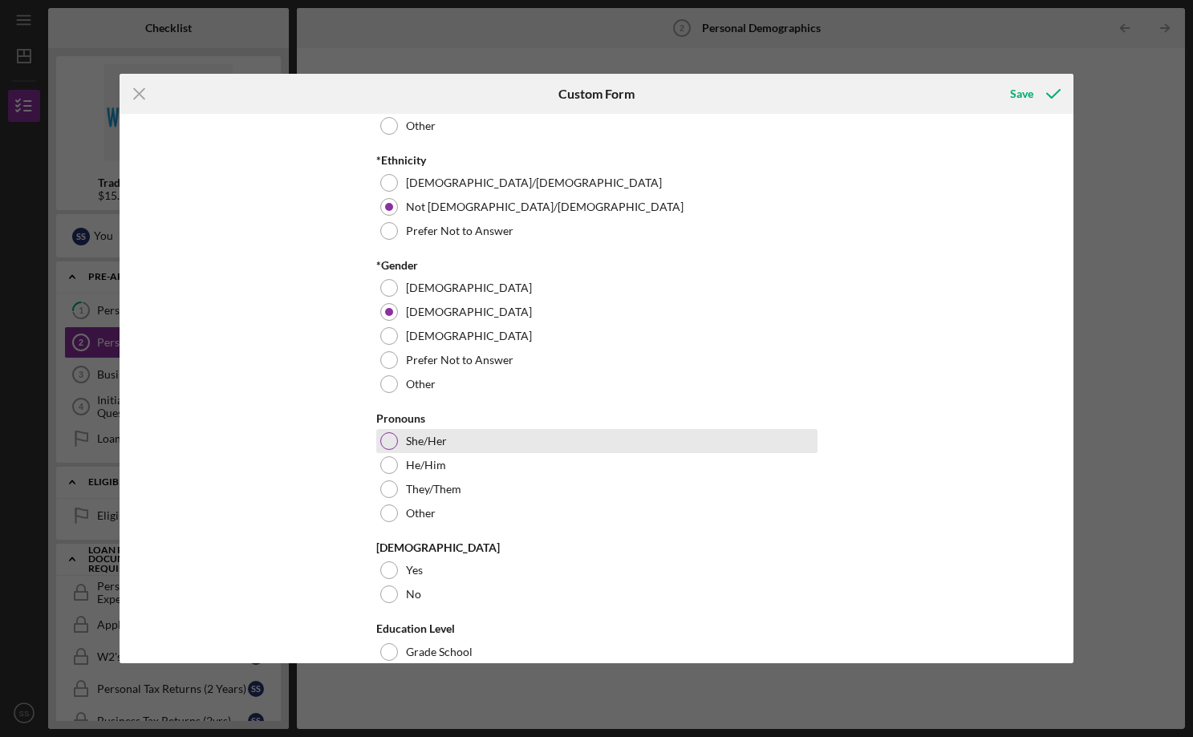
click at [438, 440] on label "She/Her" at bounding box center [426, 441] width 41 height 13
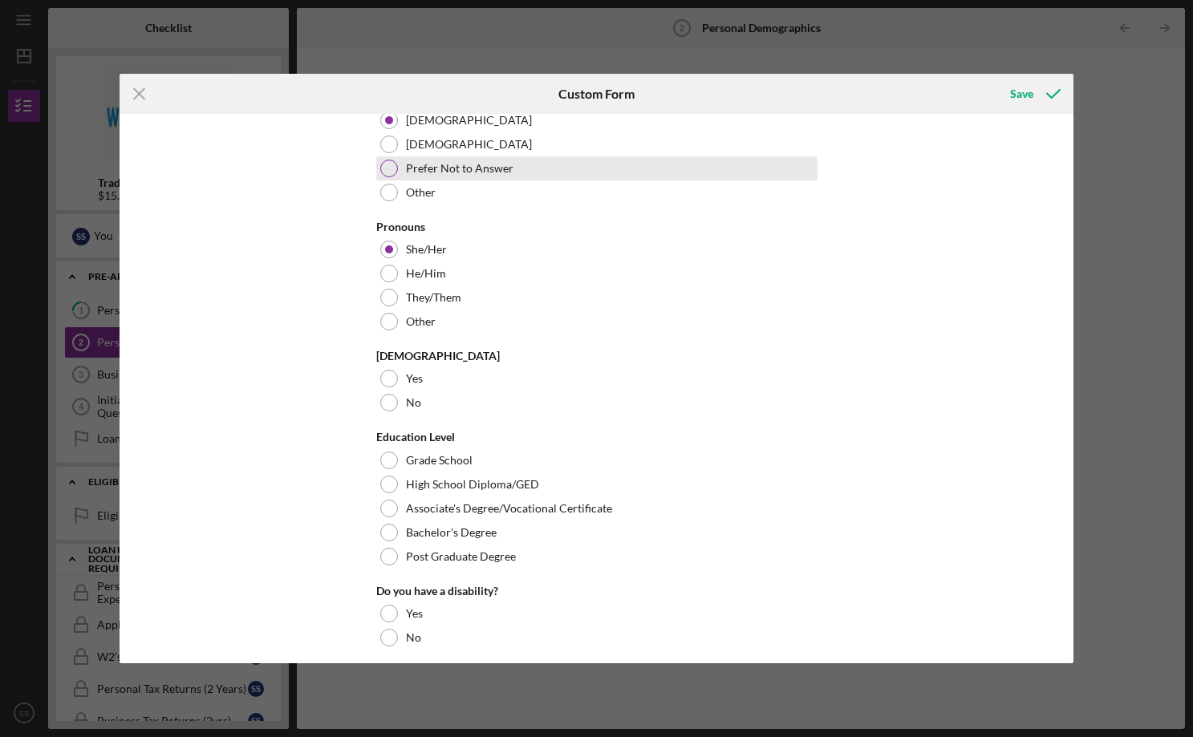
scroll to position [523, 0]
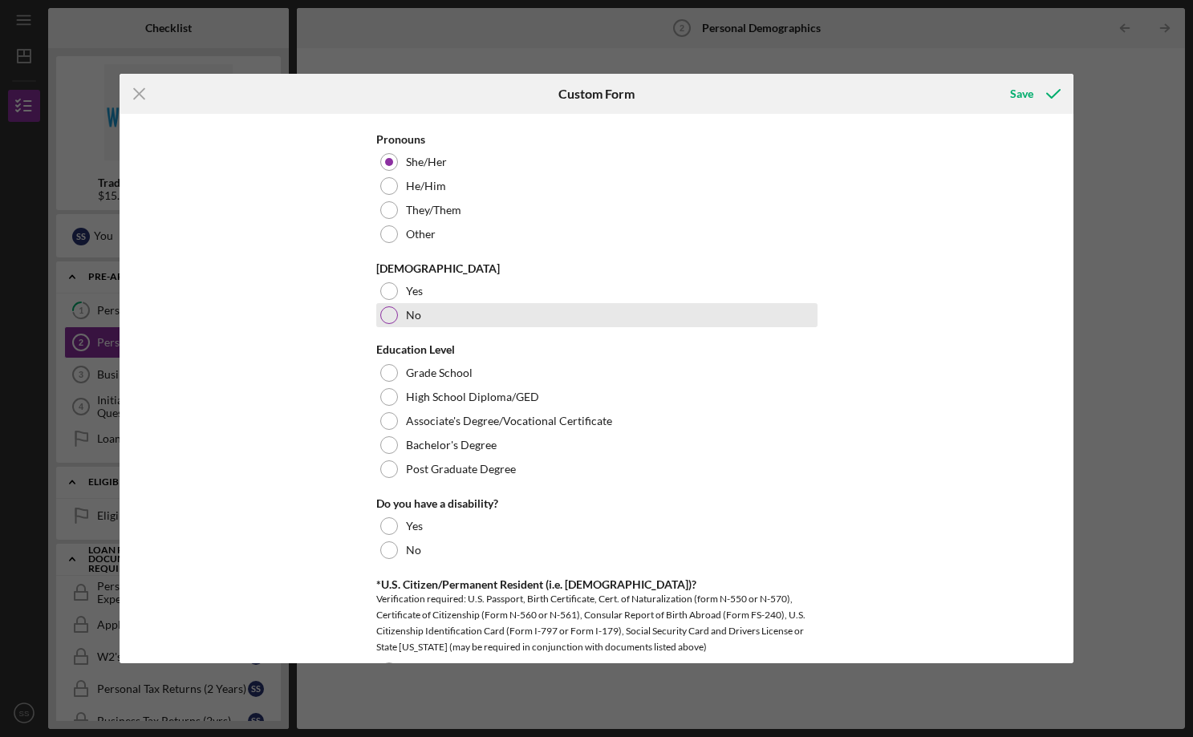
click at [421, 314] on div "No" at bounding box center [596, 315] width 441 height 24
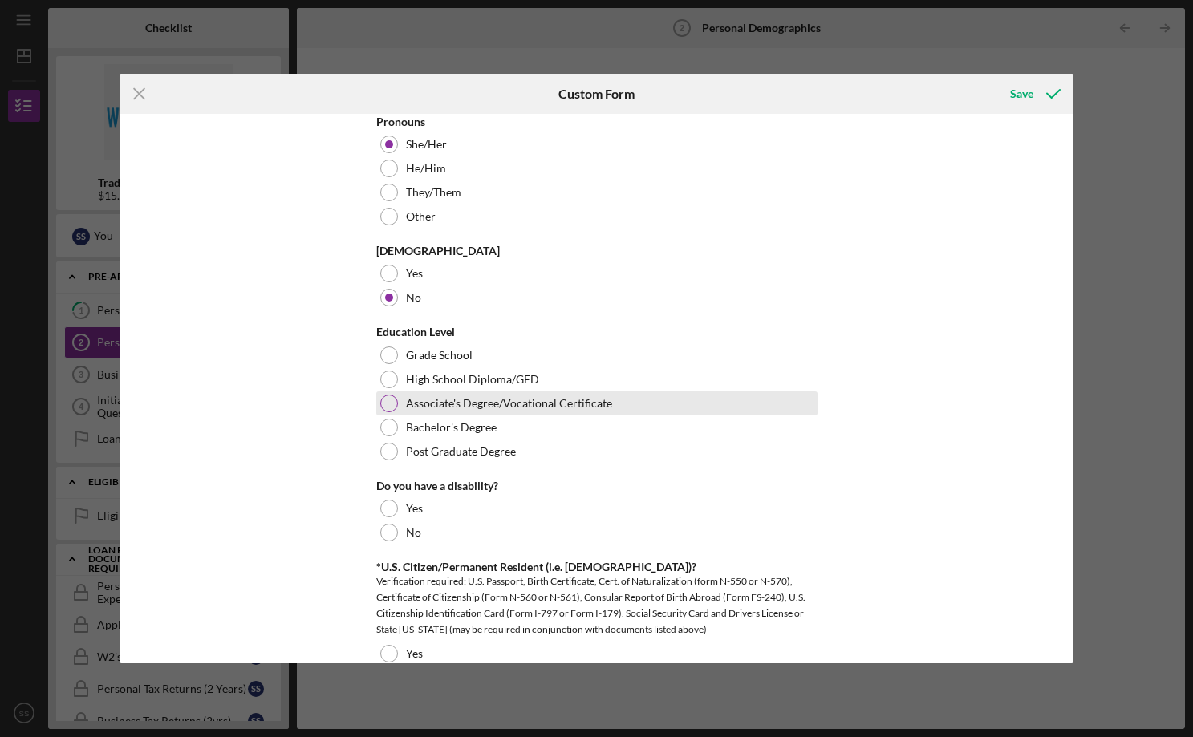
click at [489, 406] on label "Associate's Degree/Vocational Certificate" at bounding box center [509, 403] width 206 height 13
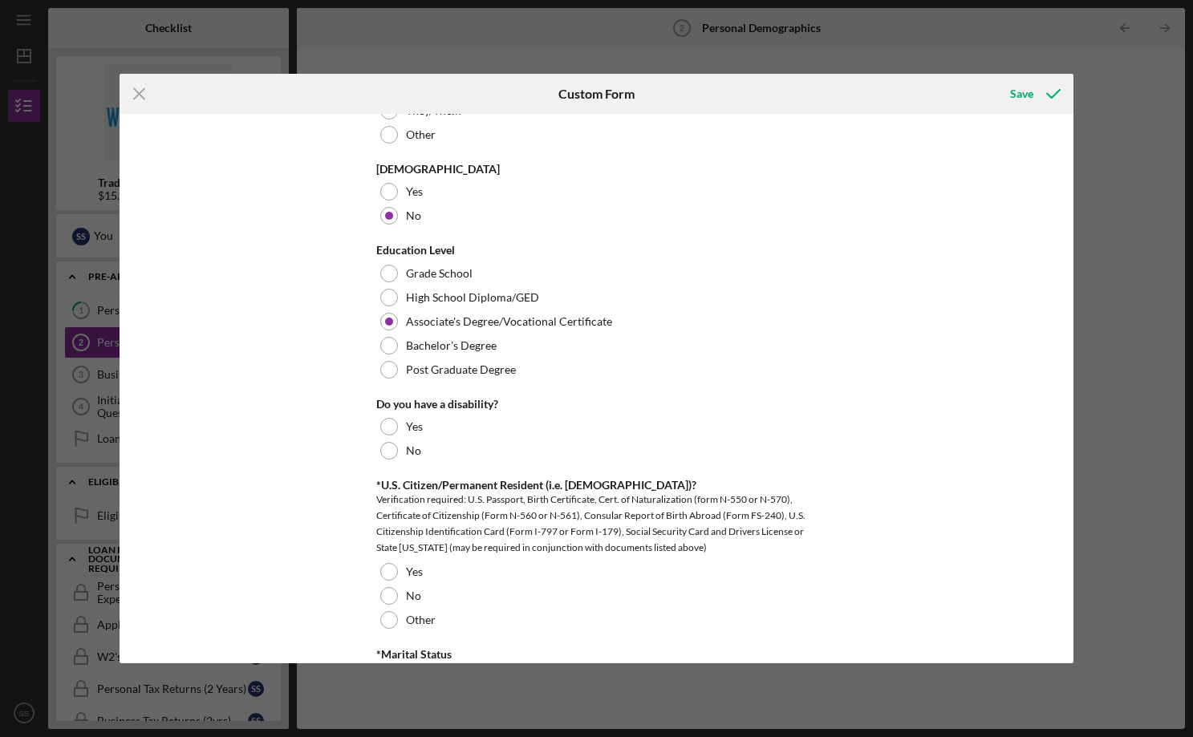
scroll to position [682, 0]
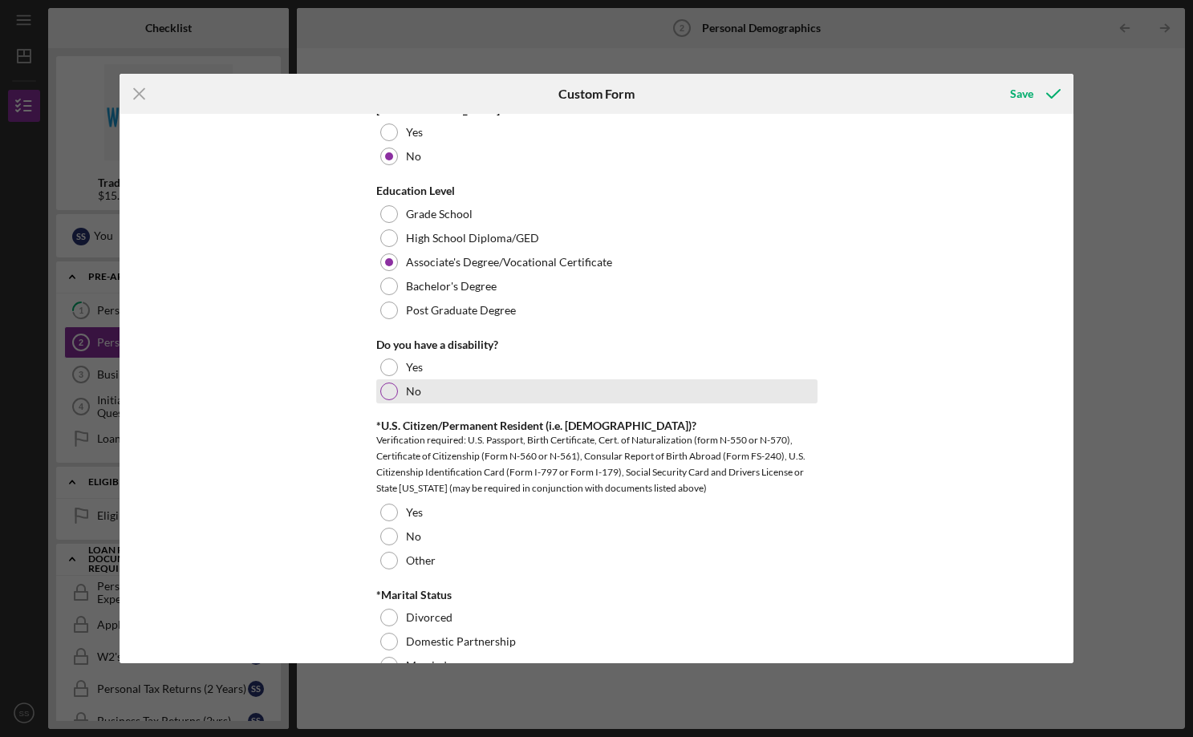
click at [396, 384] on div "No" at bounding box center [596, 392] width 441 height 24
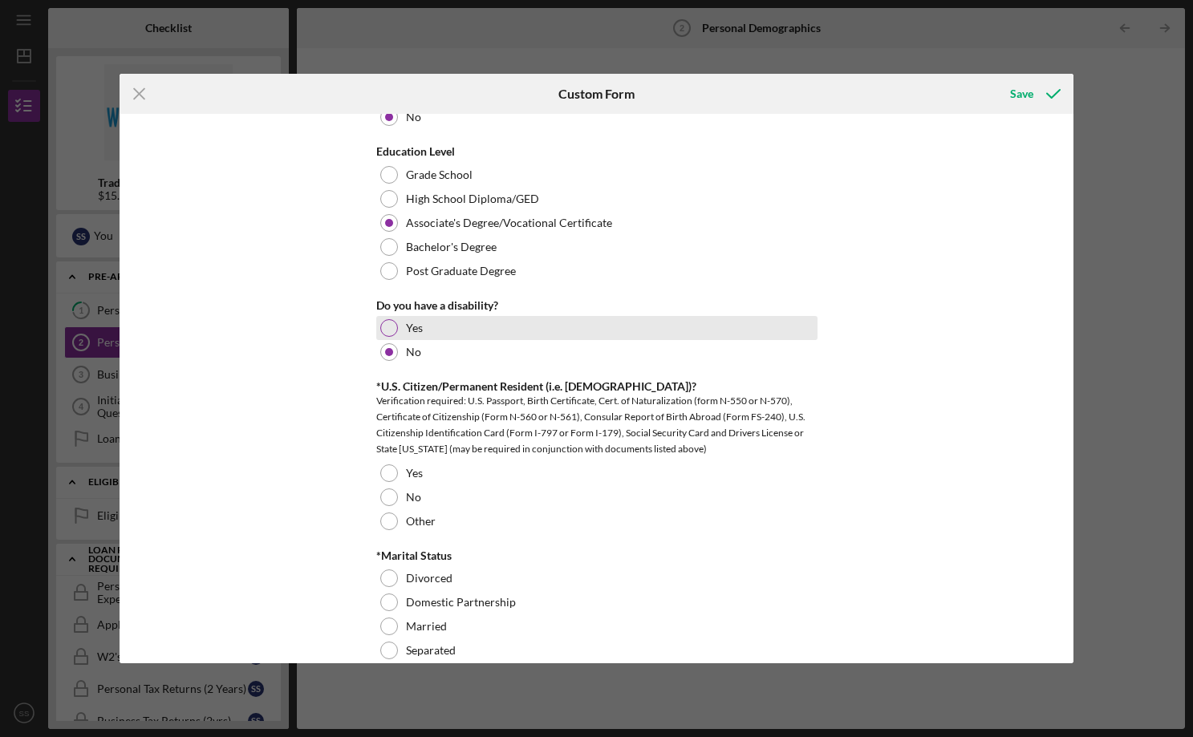
scroll to position [810, 0]
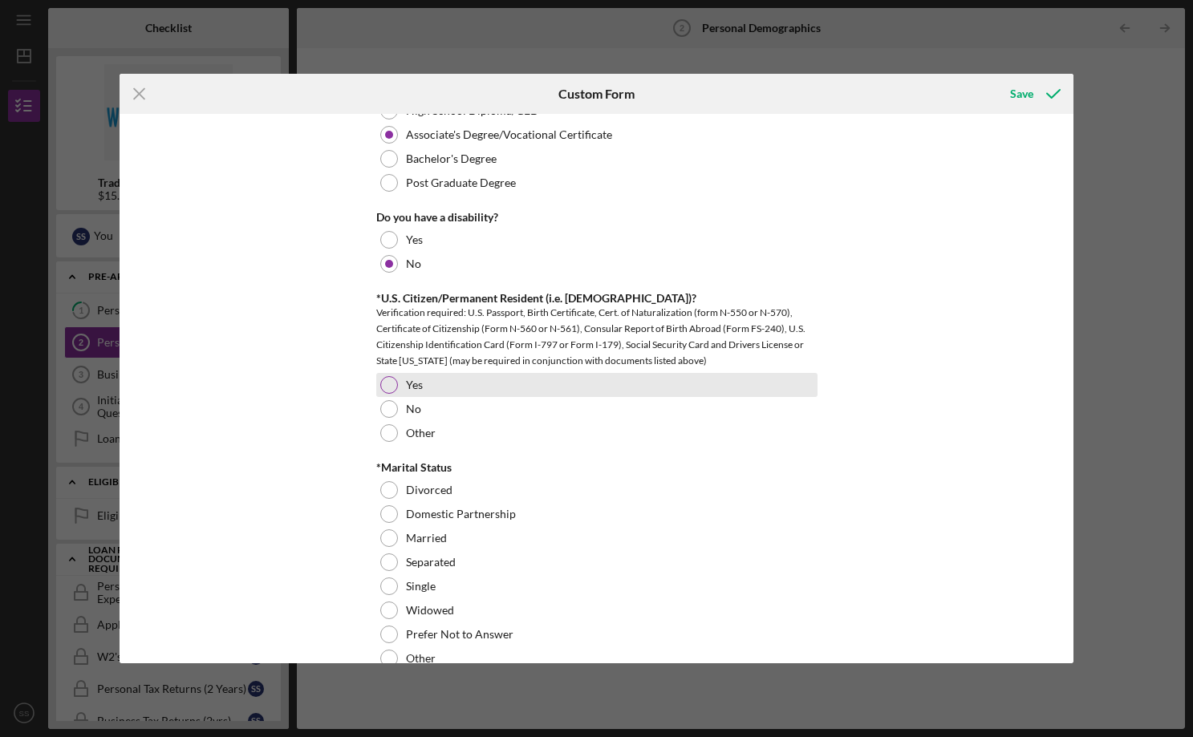
click at [409, 385] on label "Yes" at bounding box center [414, 385] width 17 height 13
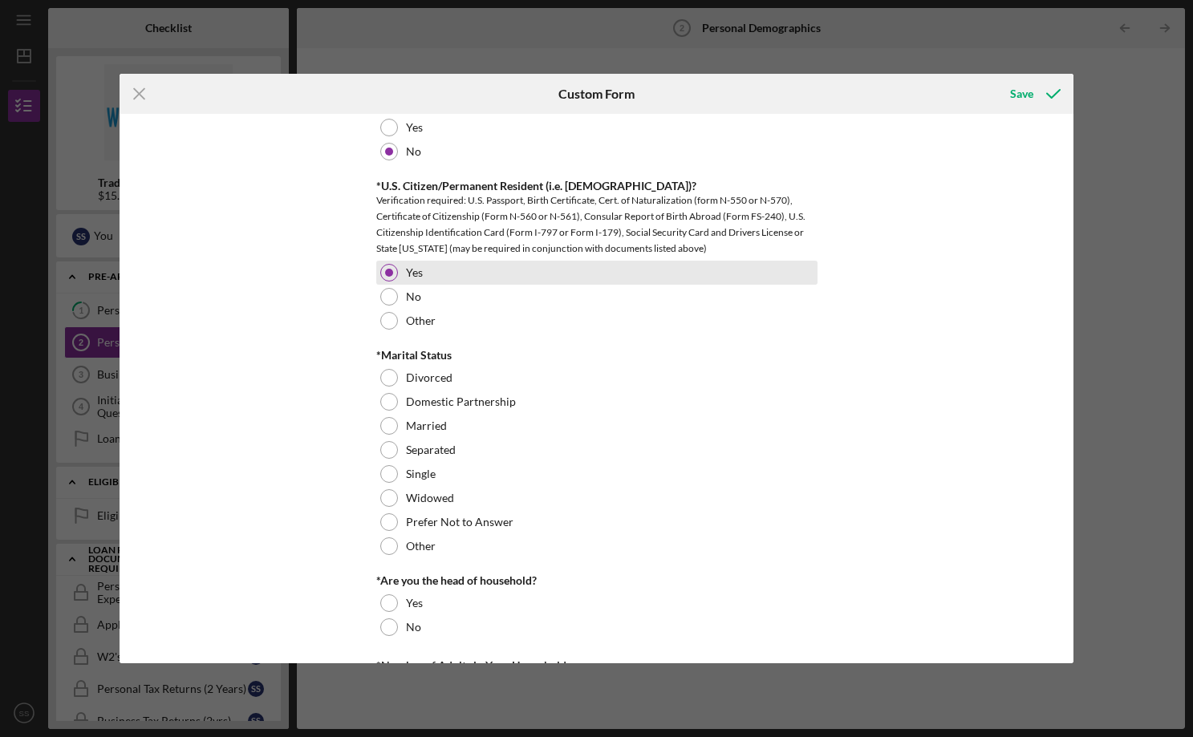
scroll to position [929, 0]
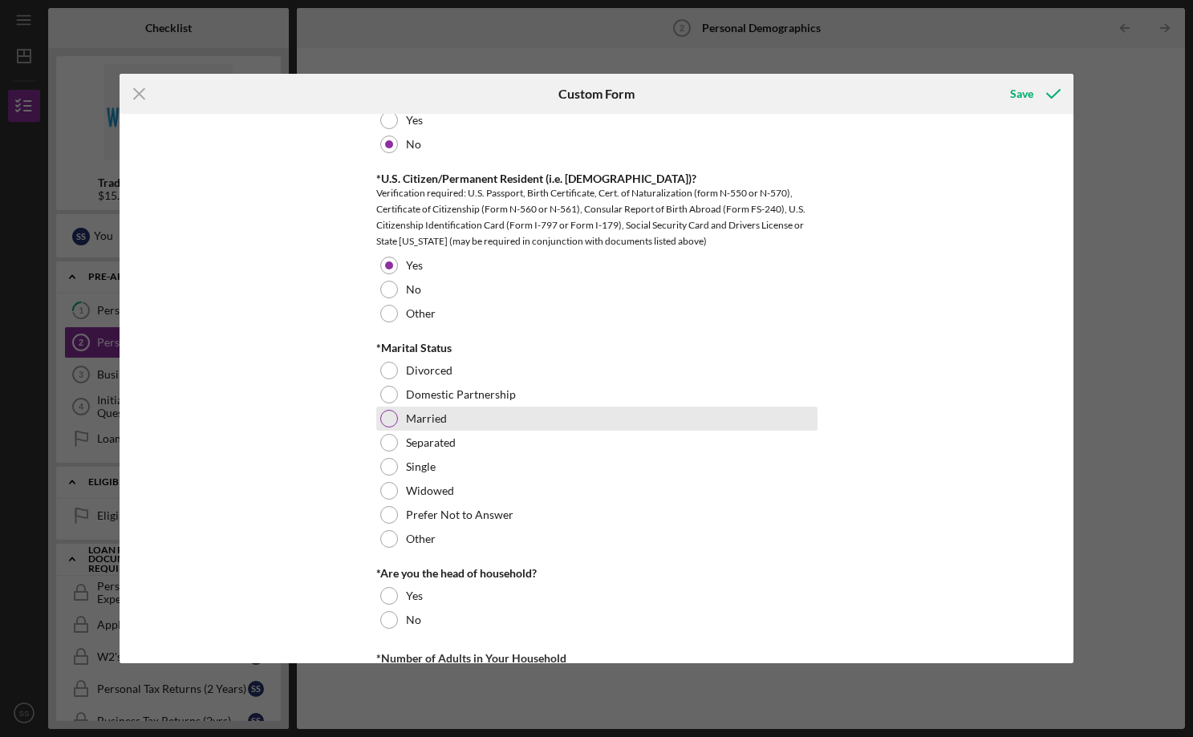
click at [439, 419] on label "Married" at bounding box center [426, 418] width 41 height 13
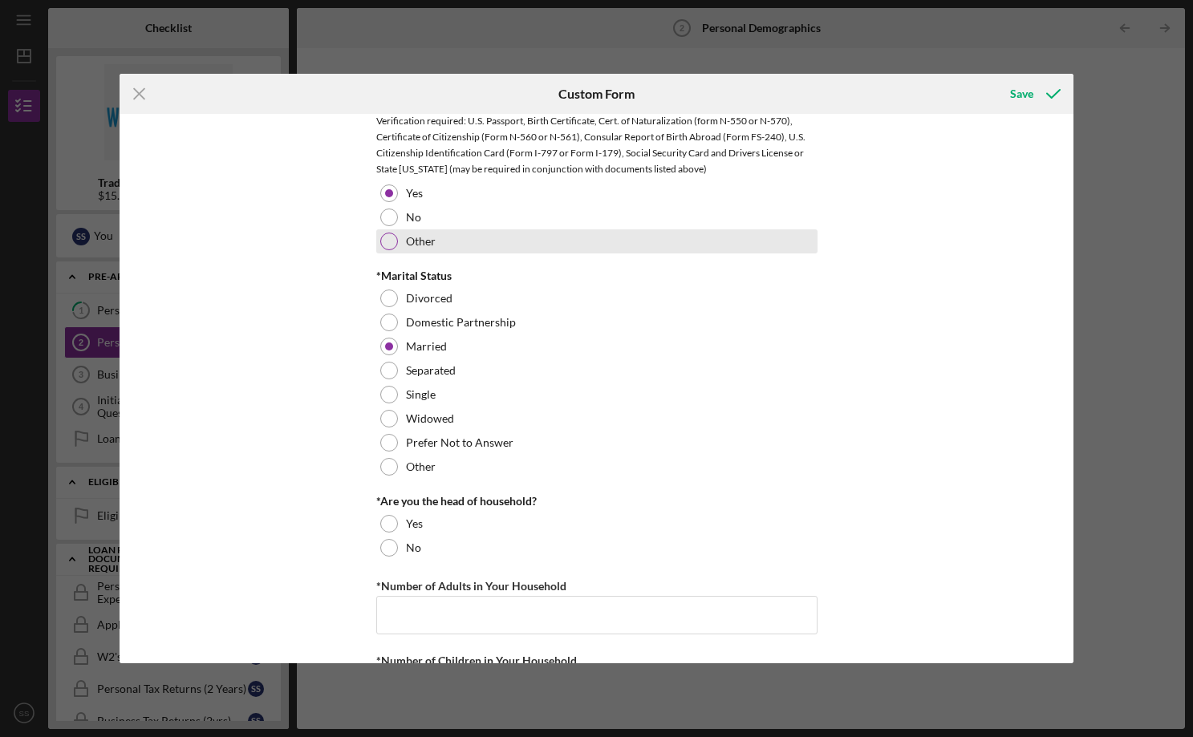
scroll to position [1151, 0]
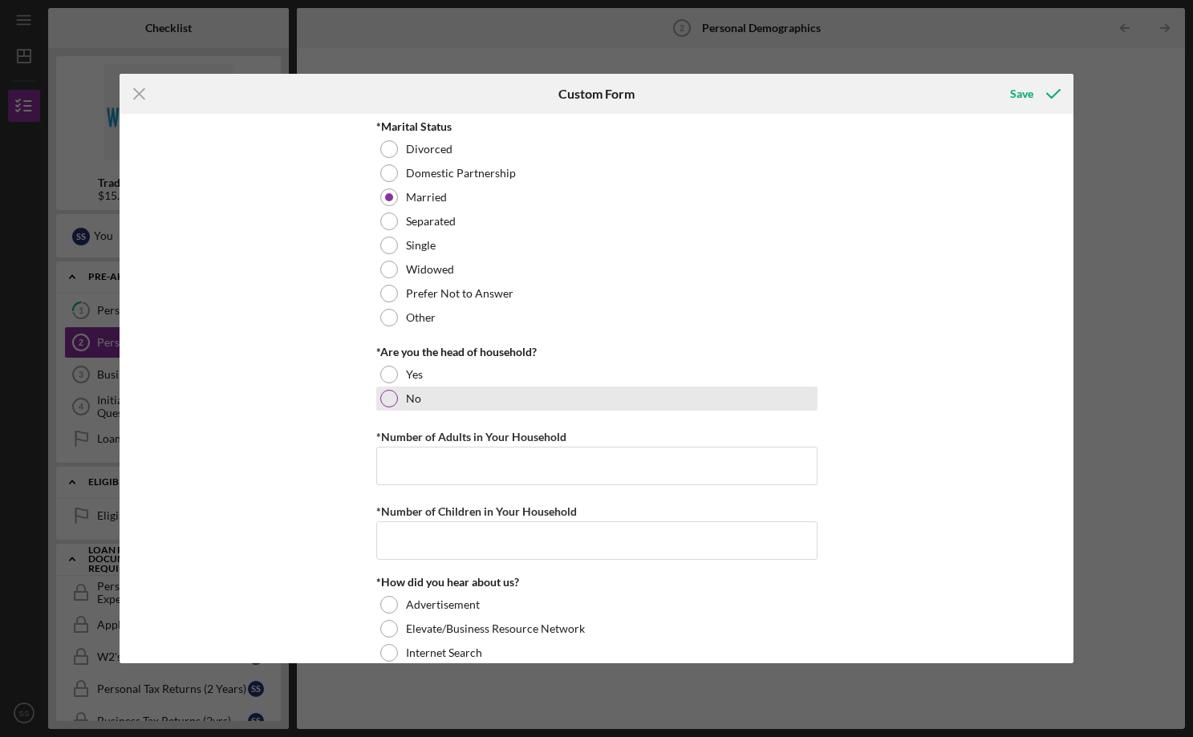
click at [408, 395] on label "No" at bounding box center [413, 398] width 15 height 13
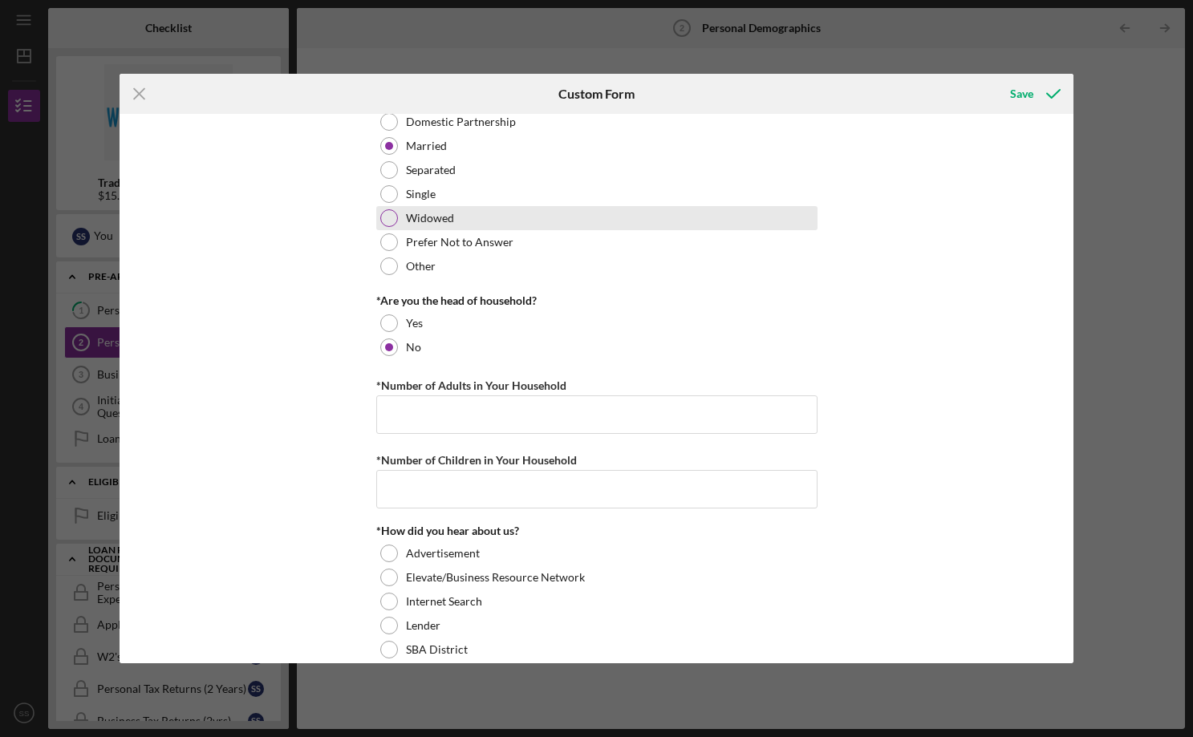
scroll to position [1237, 0]
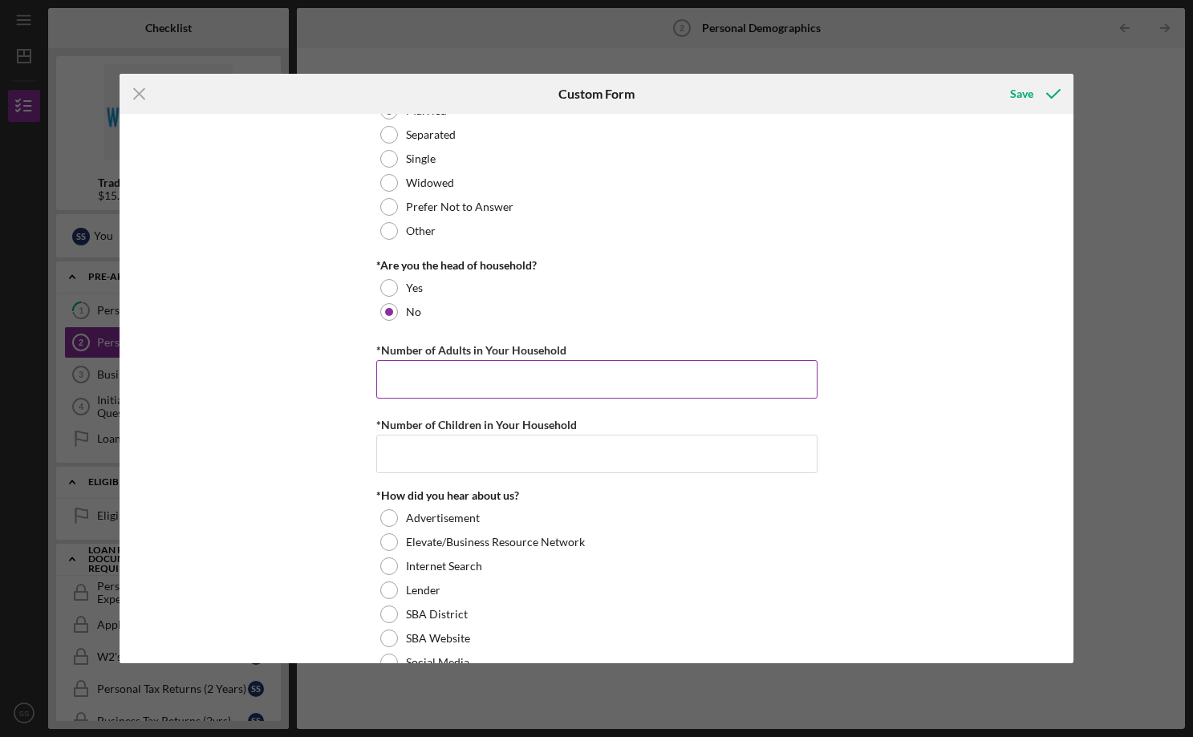
click at [540, 373] on input "*Number of Adults in Your Household" at bounding box center [596, 379] width 441 height 39
type input "2"
click at [412, 445] on input "*Number of Children in Your Household" at bounding box center [596, 454] width 441 height 39
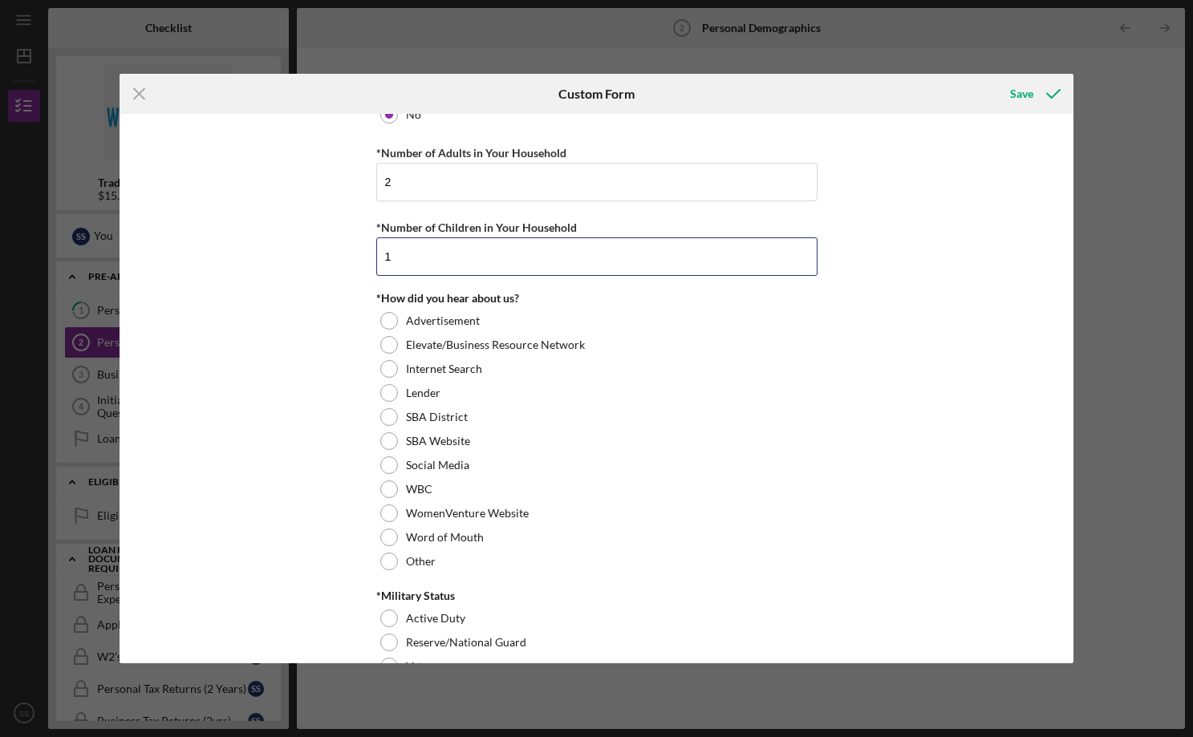
scroll to position [1516, 0]
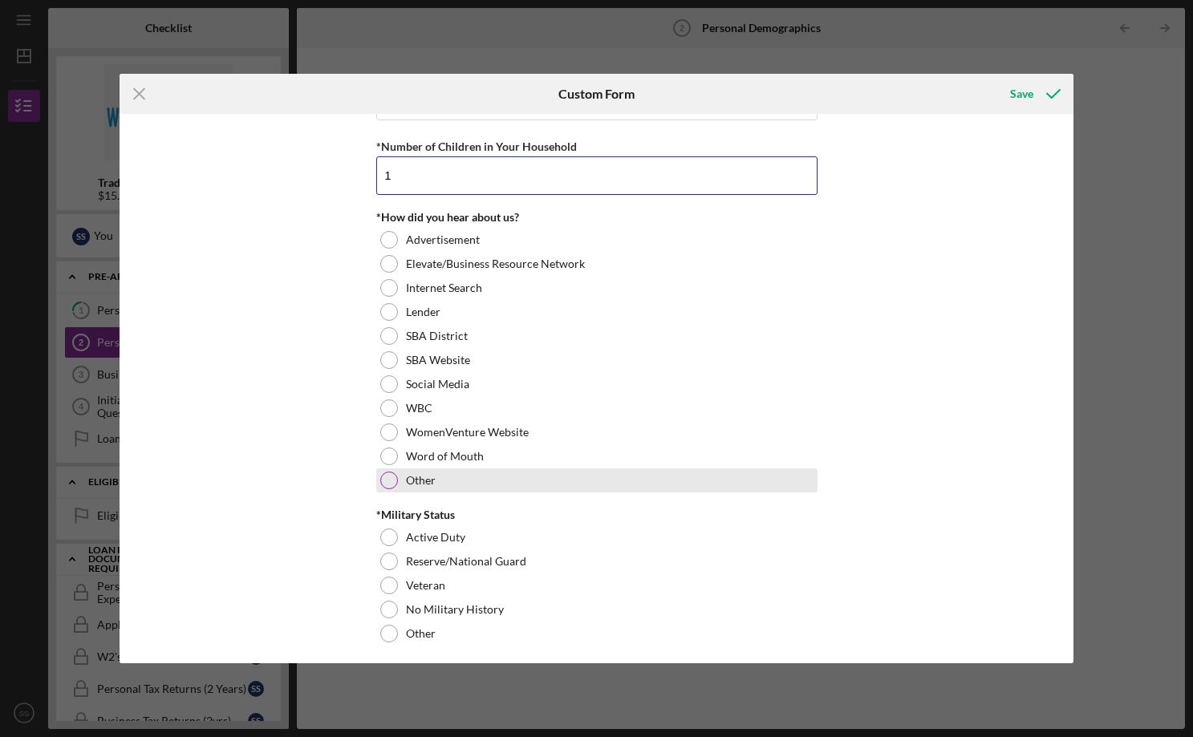
type input "1"
click at [428, 475] on label "Other" at bounding box center [421, 480] width 30 height 13
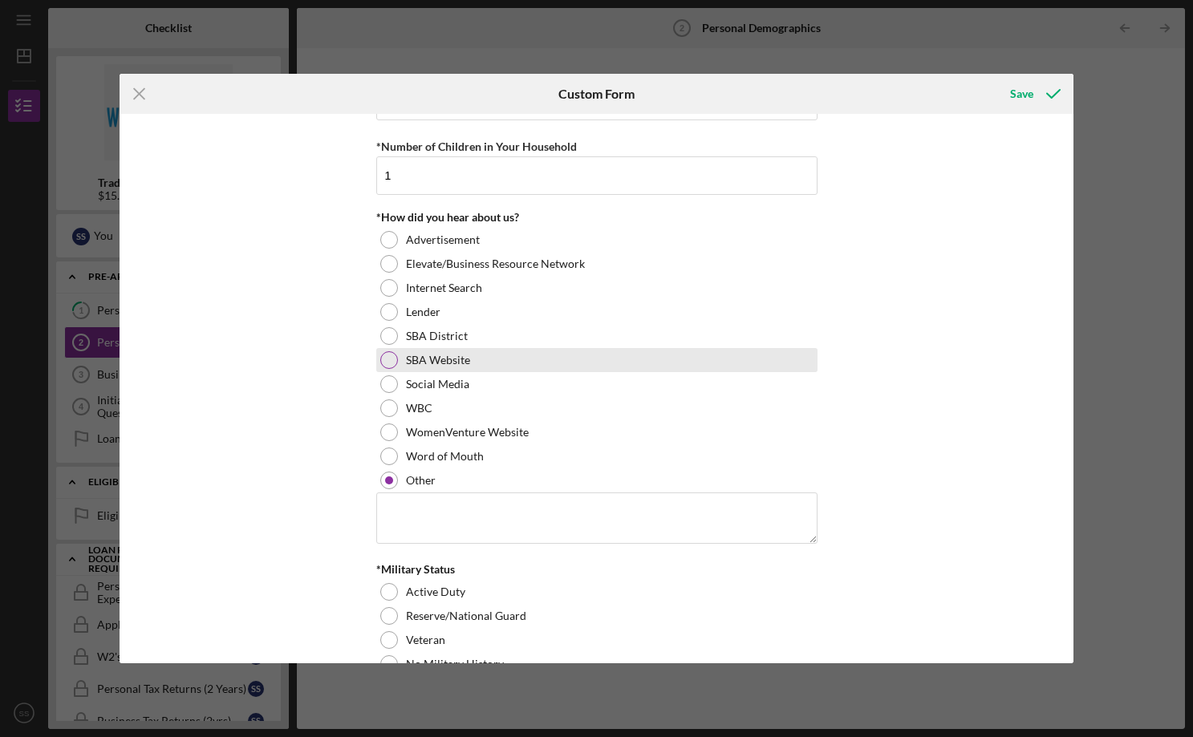
click at [429, 365] on label "SBA Website" at bounding box center [438, 360] width 64 height 13
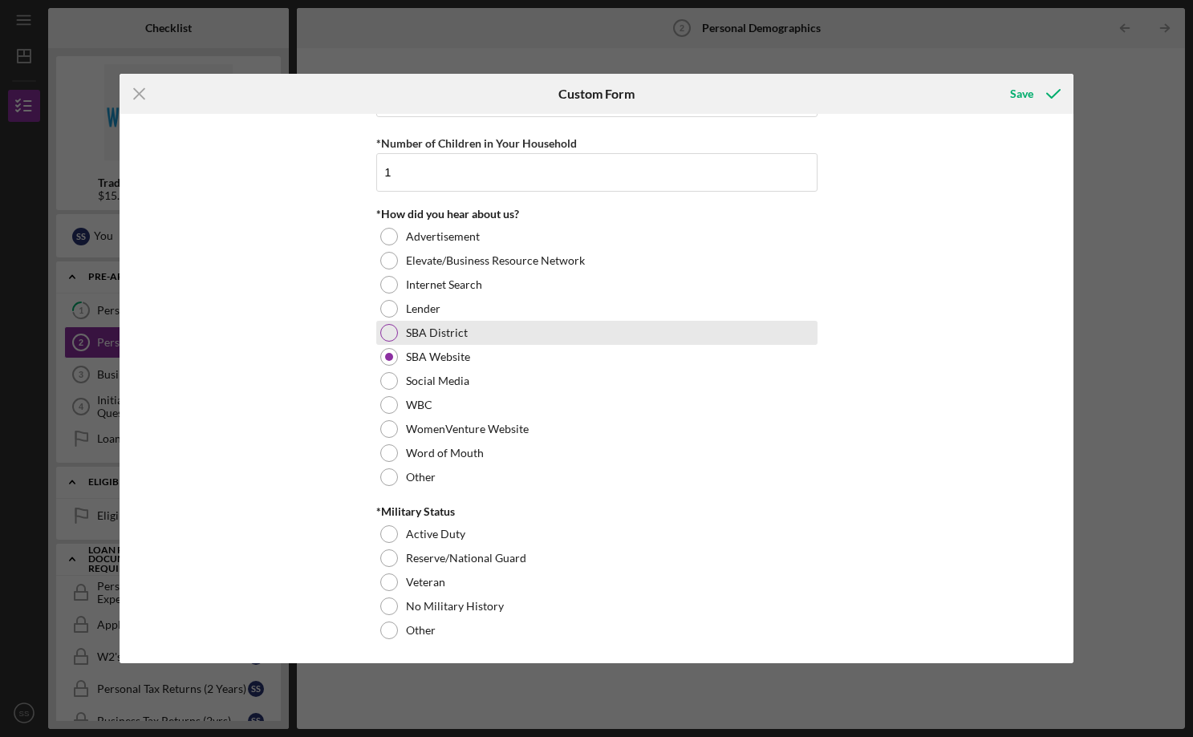
scroll to position [1521, 0]
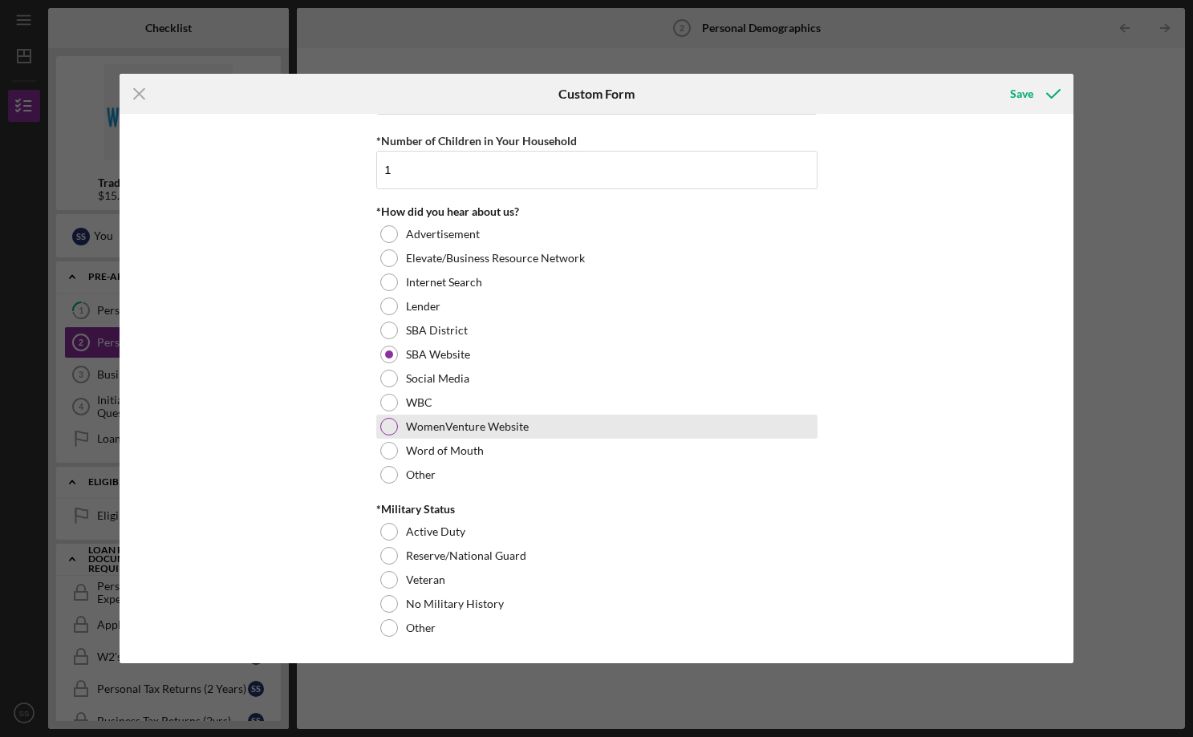
click at [494, 422] on label "WomenVenture Website" at bounding box center [467, 426] width 123 height 13
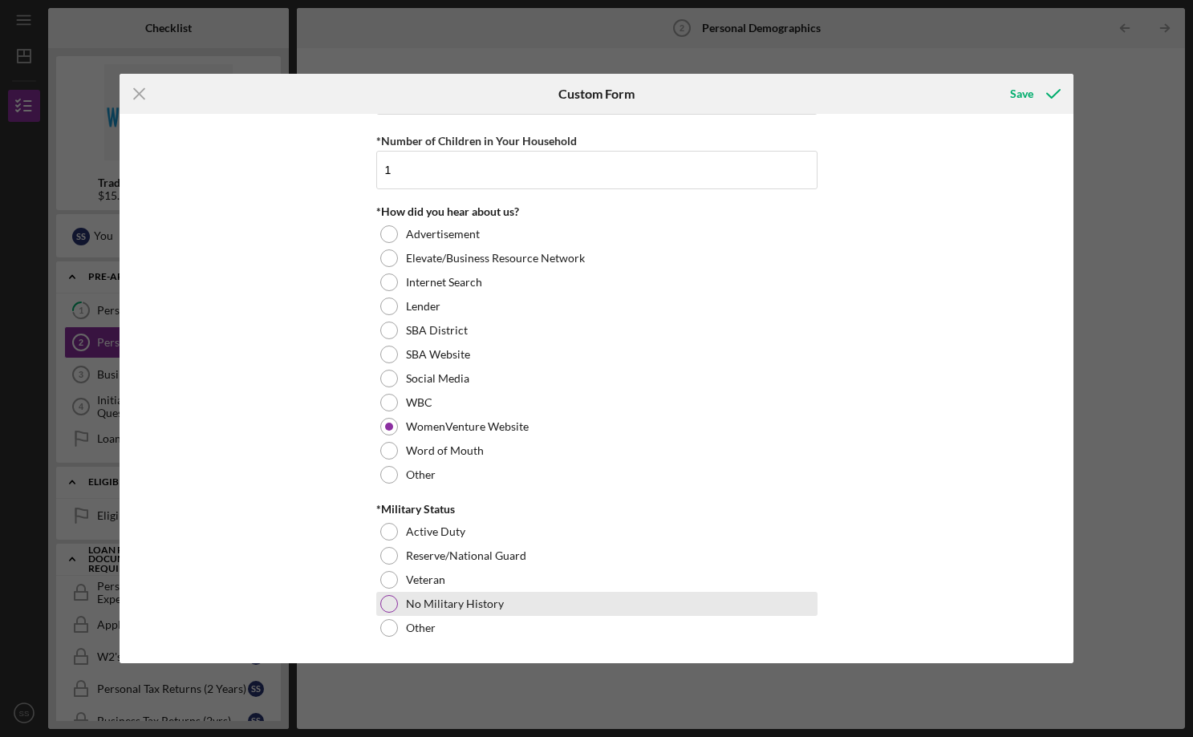
click at [437, 606] on label "No Military History" at bounding box center [455, 604] width 98 height 13
click at [1026, 92] on div "Save" at bounding box center [1021, 94] width 23 height 32
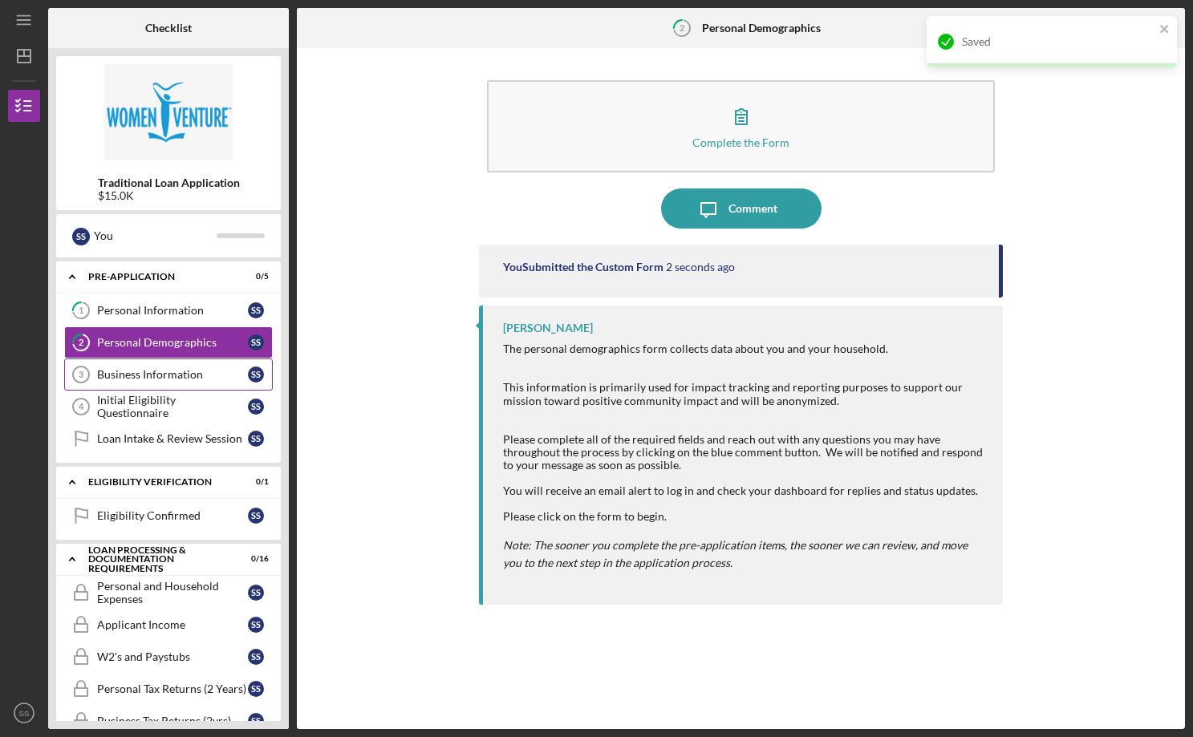
click at [156, 383] on link "Business Information 3 Business Information S S" at bounding box center [168, 375] width 209 height 32
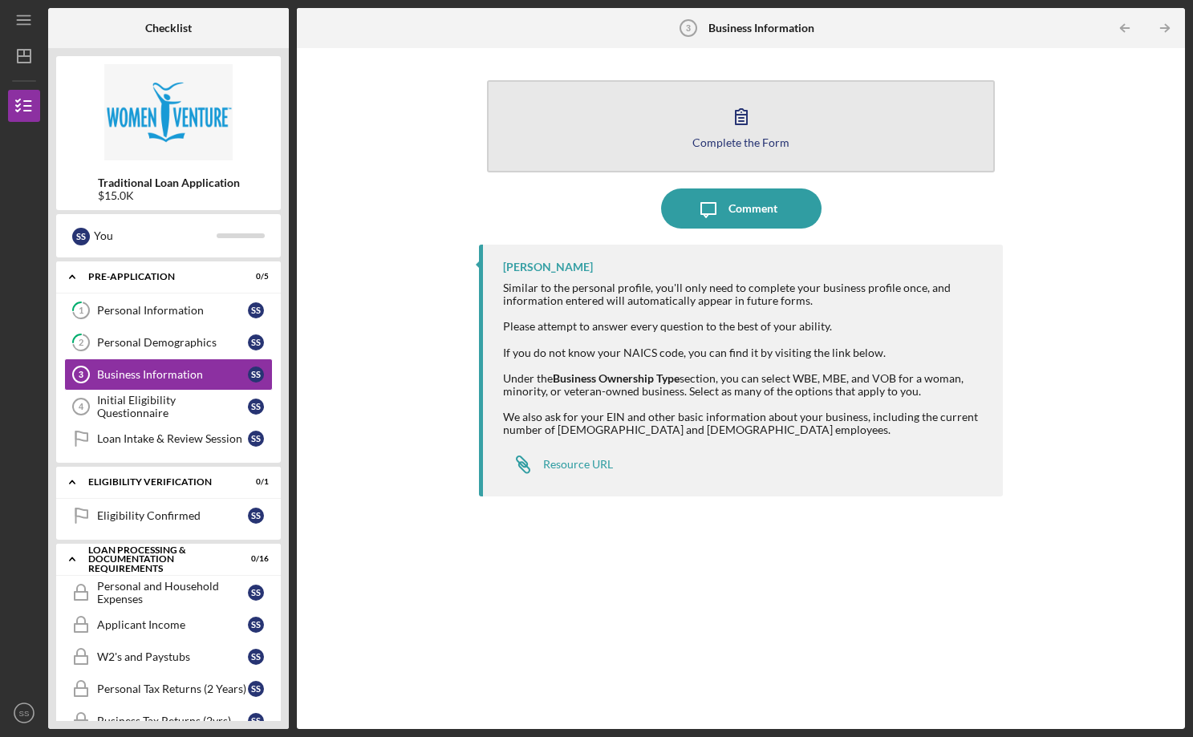
click at [725, 124] on icon "button" at bounding box center [741, 116] width 40 height 40
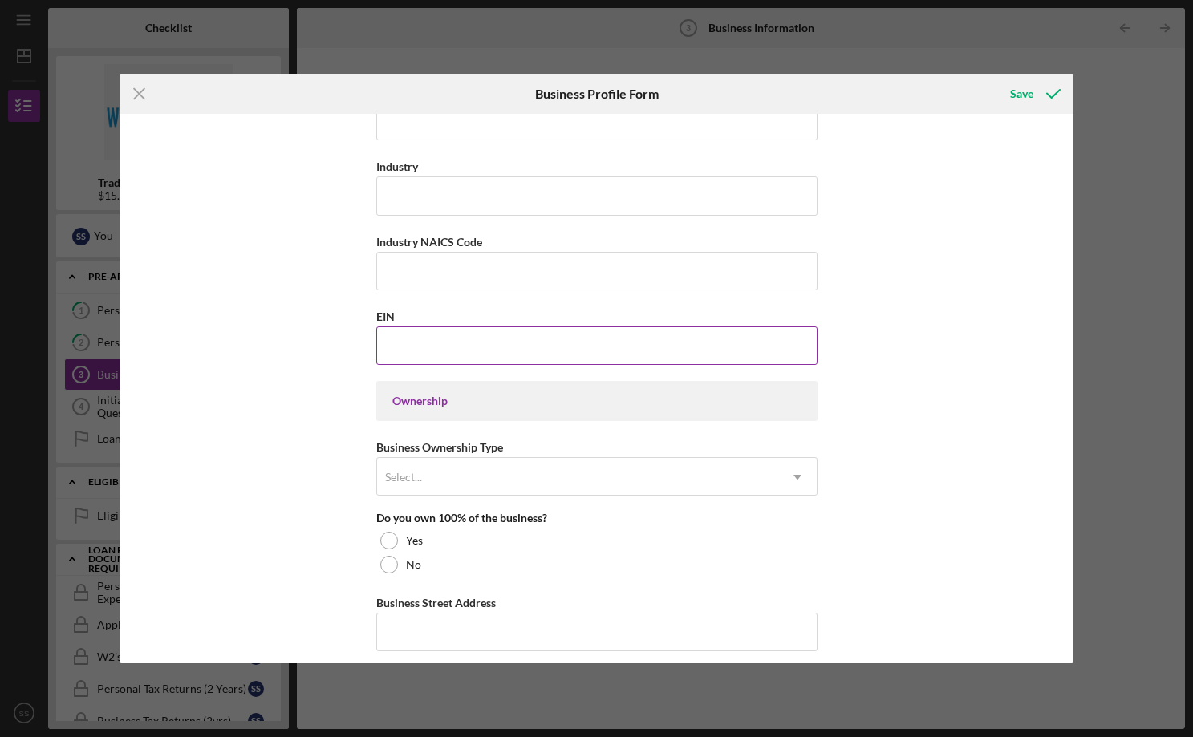
scroll to position [485, 0]
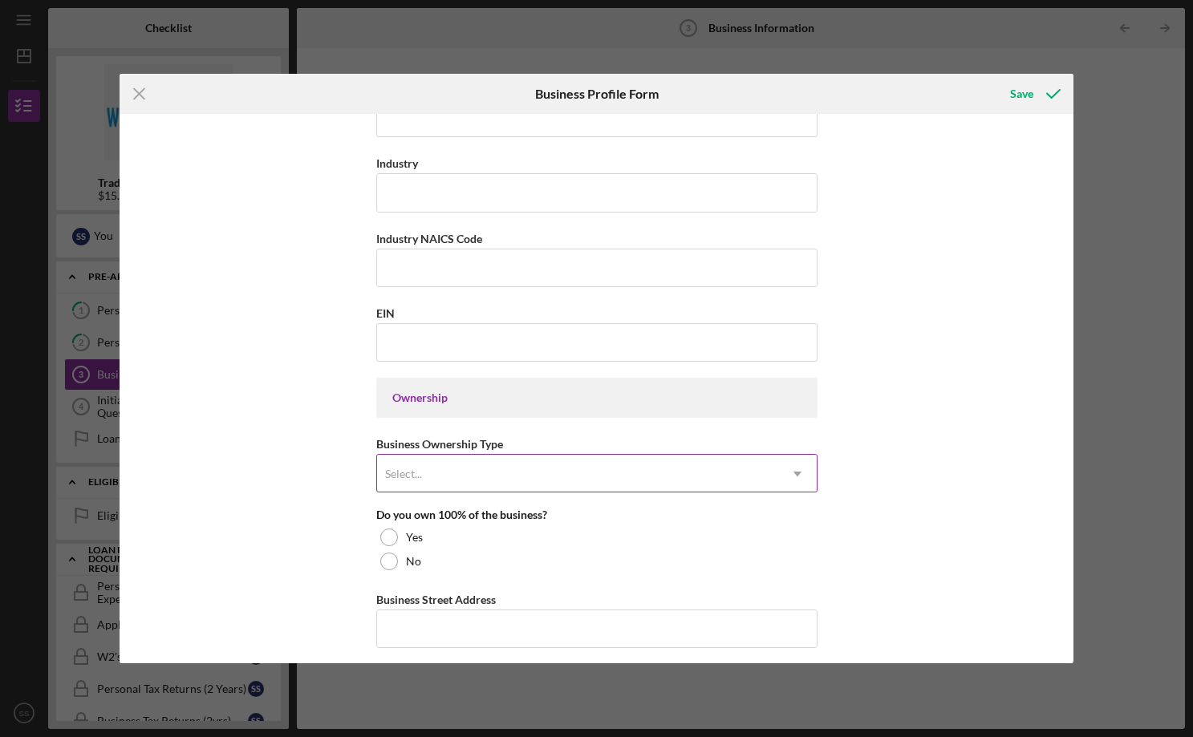
click at [504, 481] on div "Select..." at bounding box center [577, 474] width 401 height 37
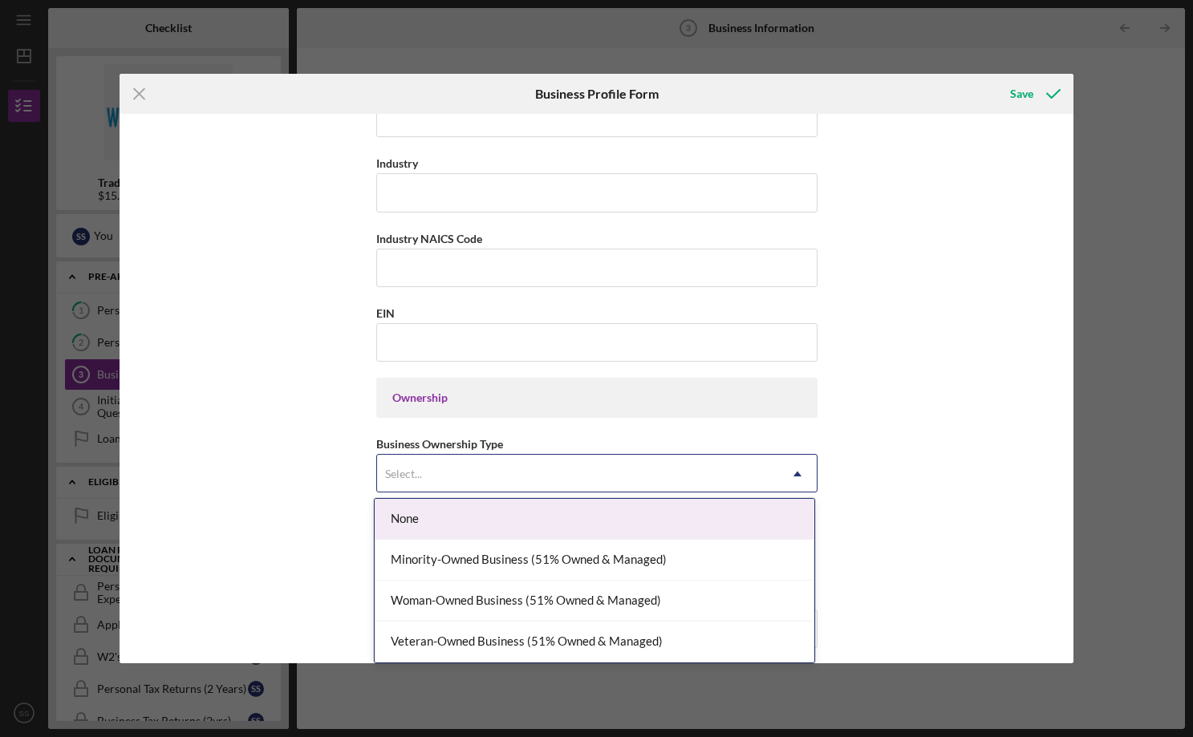
click at [997, 55] on div "Icon/Menu Close Business Profile Form Save Business Name Accidental Antiquarian…" at bounding box center [596, 368] width 1193 height 737
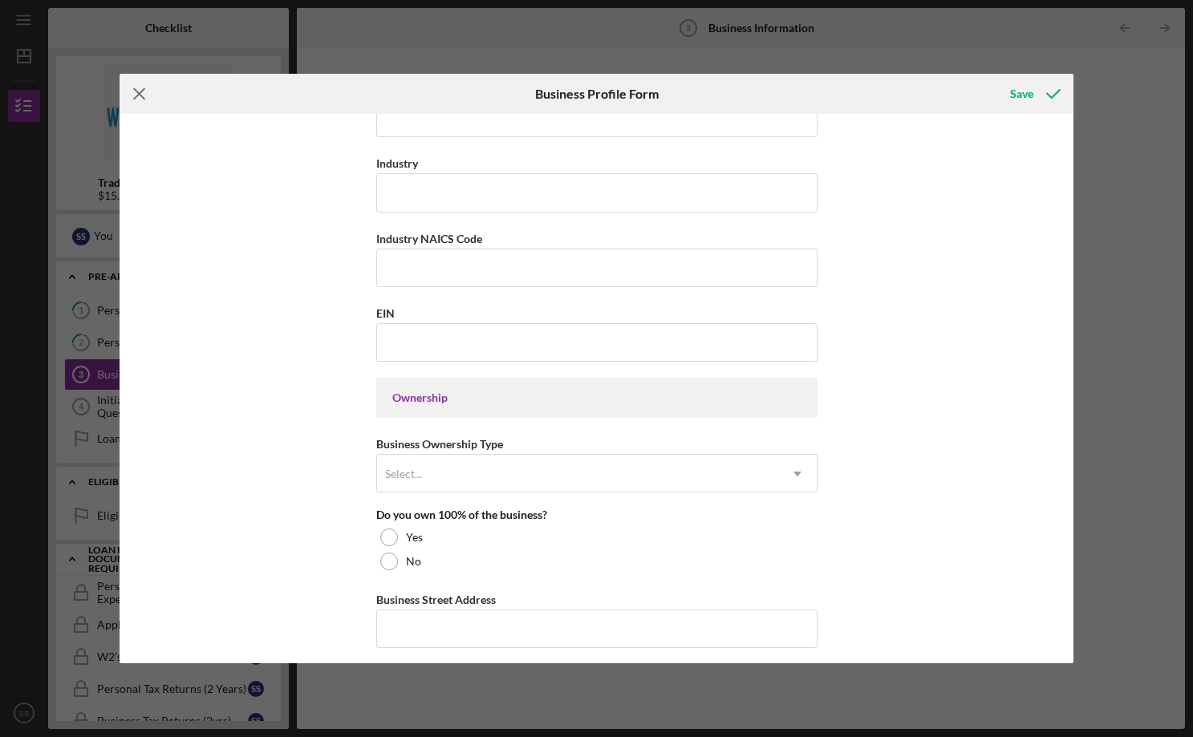
click at [129, 88] on icon "Icon/Menu Close" at bounding box center [140, 94] width 40 height 40
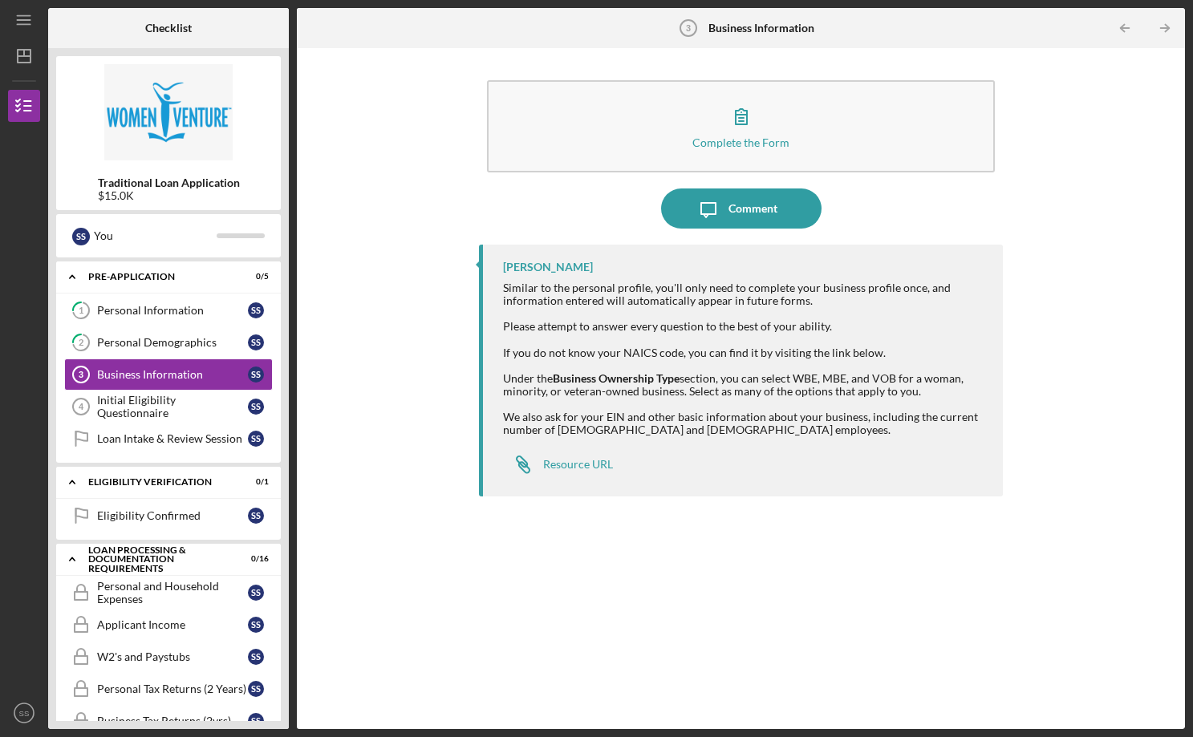
click at [416, 152] on div "Complete the Form Form Icon/Message Comment [PERSON_NAME] Similar to the person…" at bounding box center [741, 388] width 872 height 665
click at [140, 190] on div "$15.0K" at bounding box center [169, 195] width 142 height 13
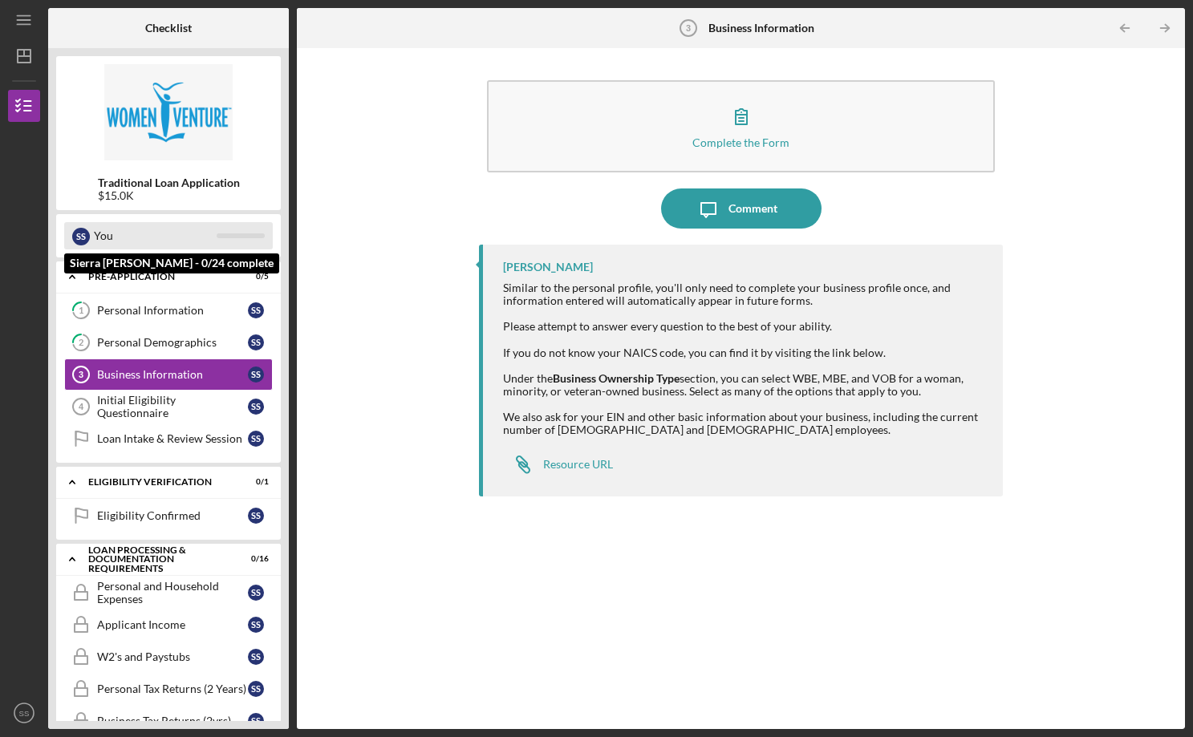
click at [198, 239] on div "You" at bounding box center [155, 235] width 123 height 27
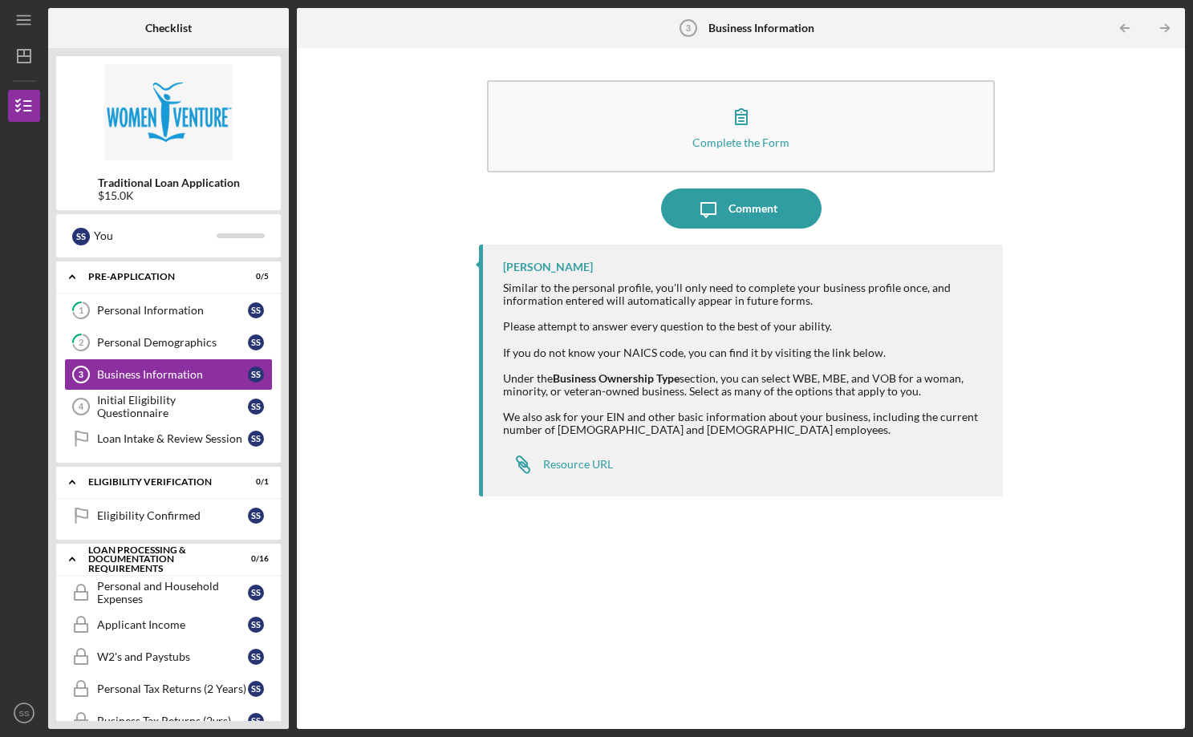
click at [330, 226] on div "Complete the Form Form Icon/Message Comment [PERSON_NAME] Similar to the person…" at bounding box center [741, 388] width 872 height 665
